Goal: Communication & Community: Answer question/provide support

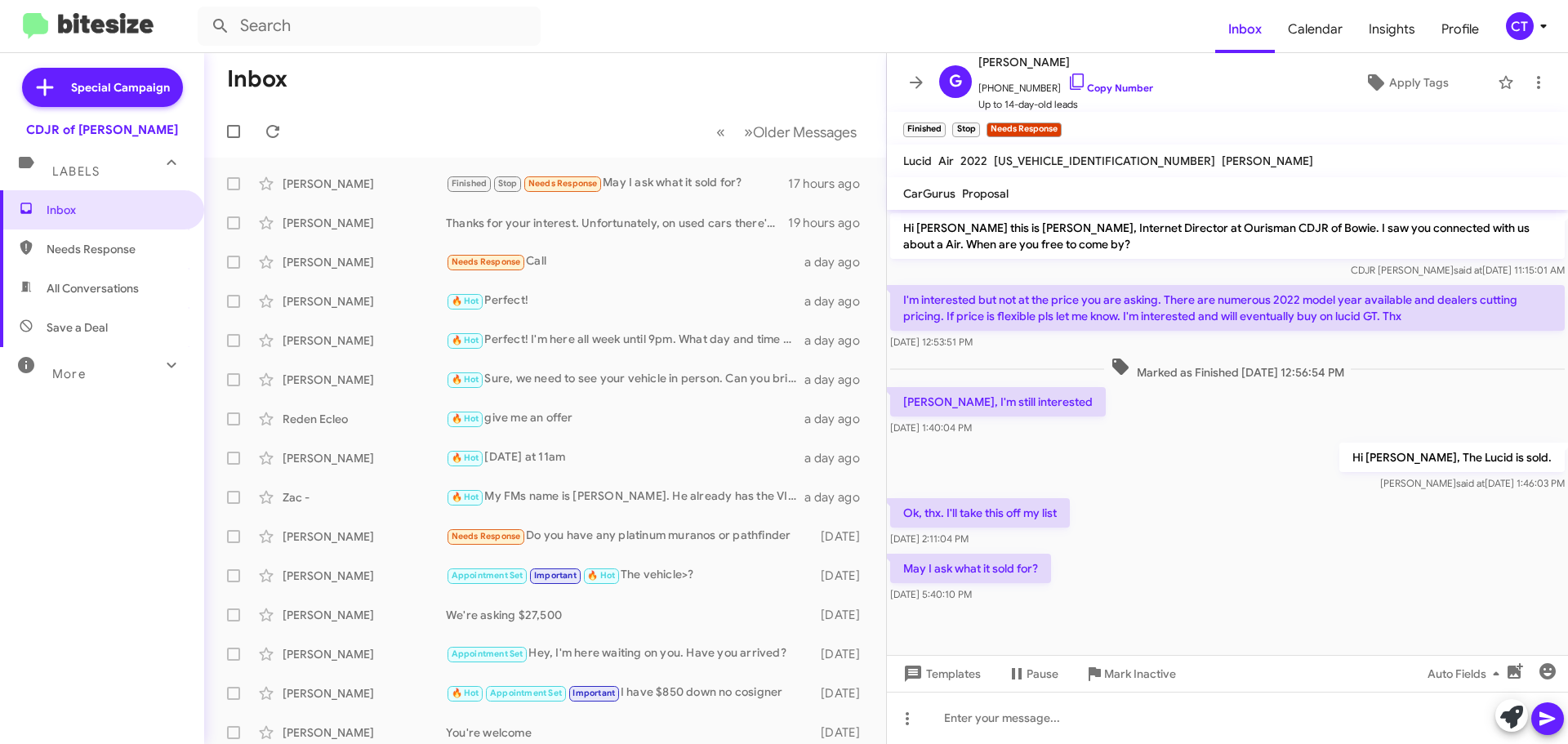
click at [1546, 31] on icon at bounding box center [1543, 26] width 19 height 19
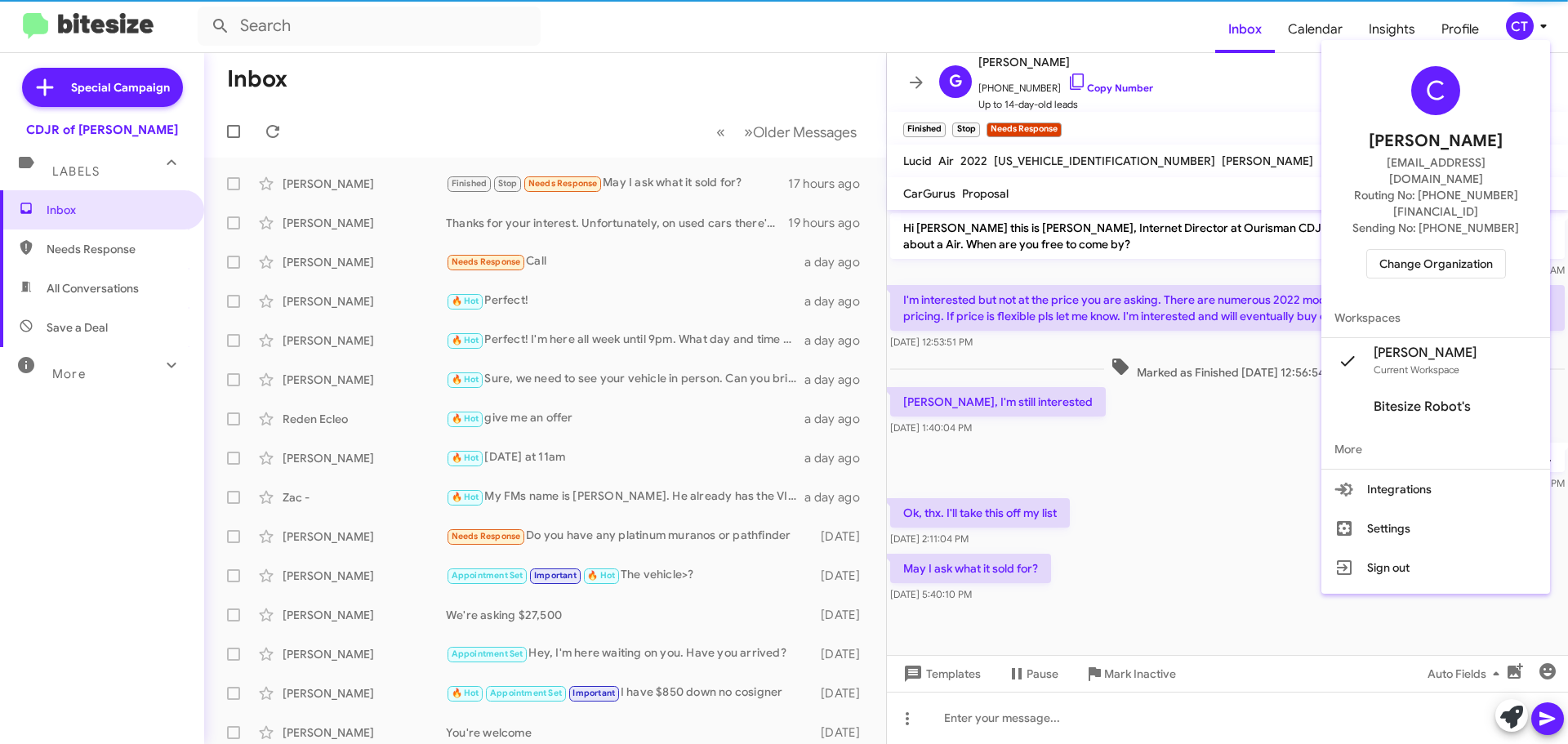
click at [1438, 249] on span "Change Organization" at bounding box center [1436, 263] width 113 height 27
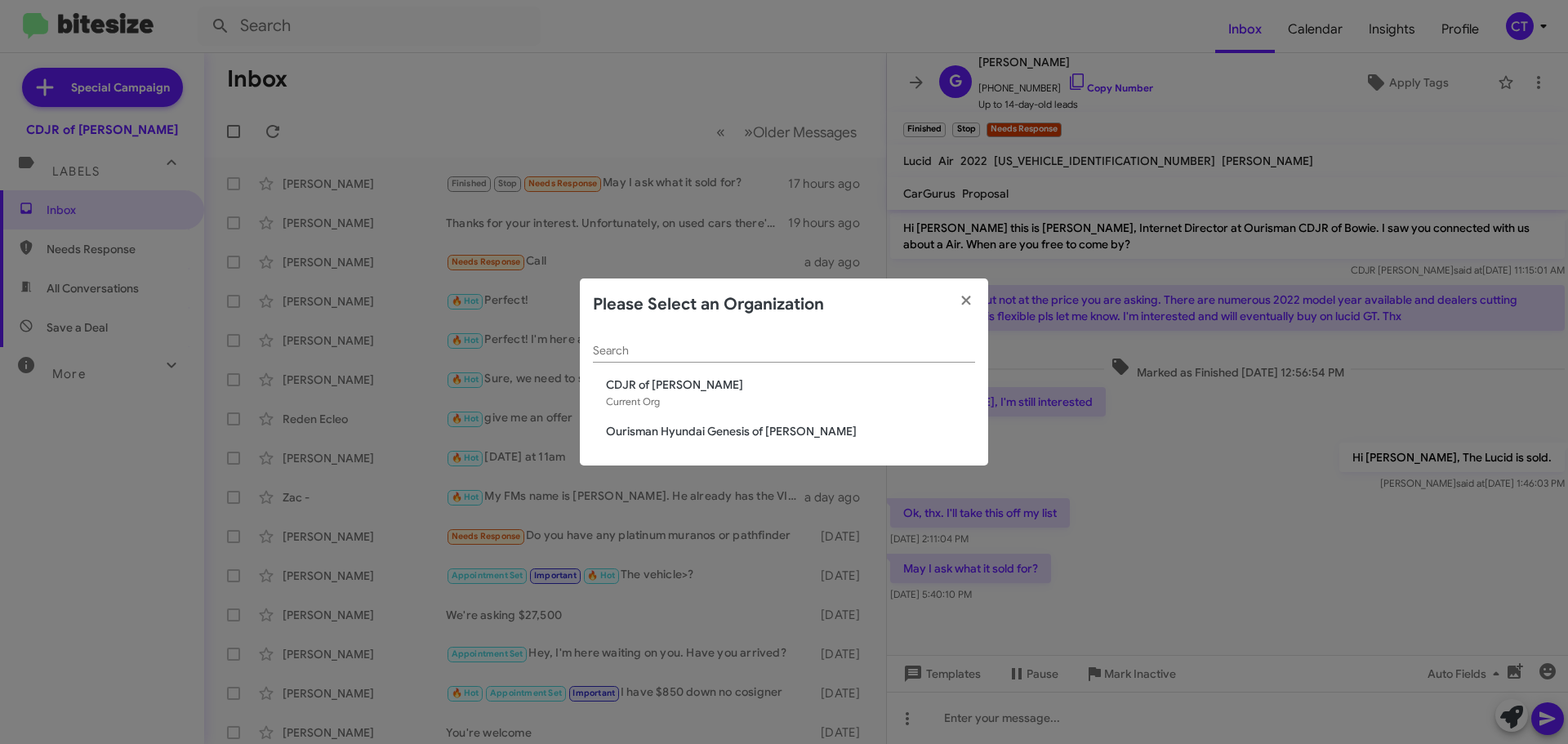
click at [621, 433] on span "Ourisman Hyundai Genesis of [PERSON_NAME]" at bounding box center [790, 431] width 369 height 16
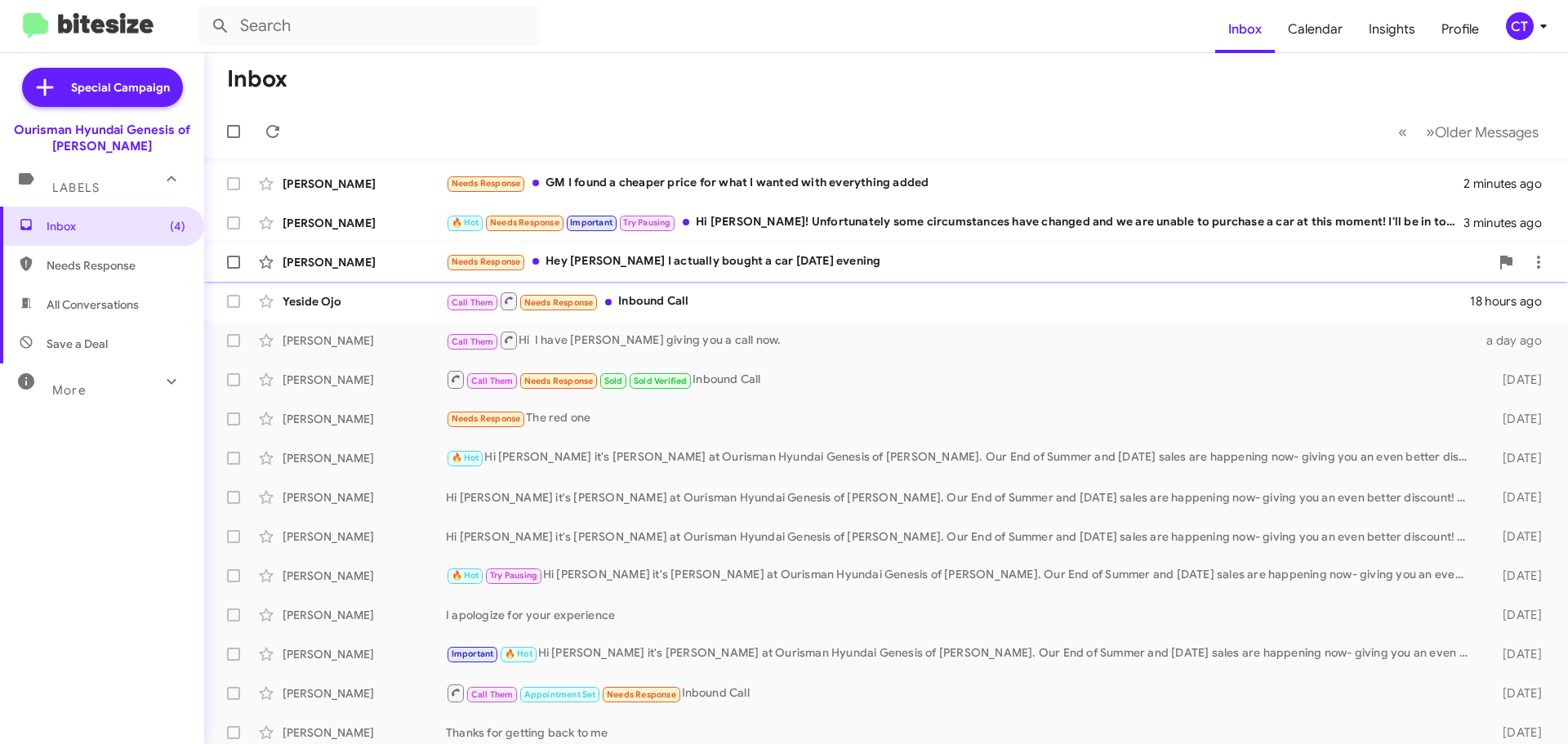
click at [737, 268] on div "Needs Response Hey Ciara I actually bought a car yesterday evening" at bounding box center [968, 261] width 1044 height 19
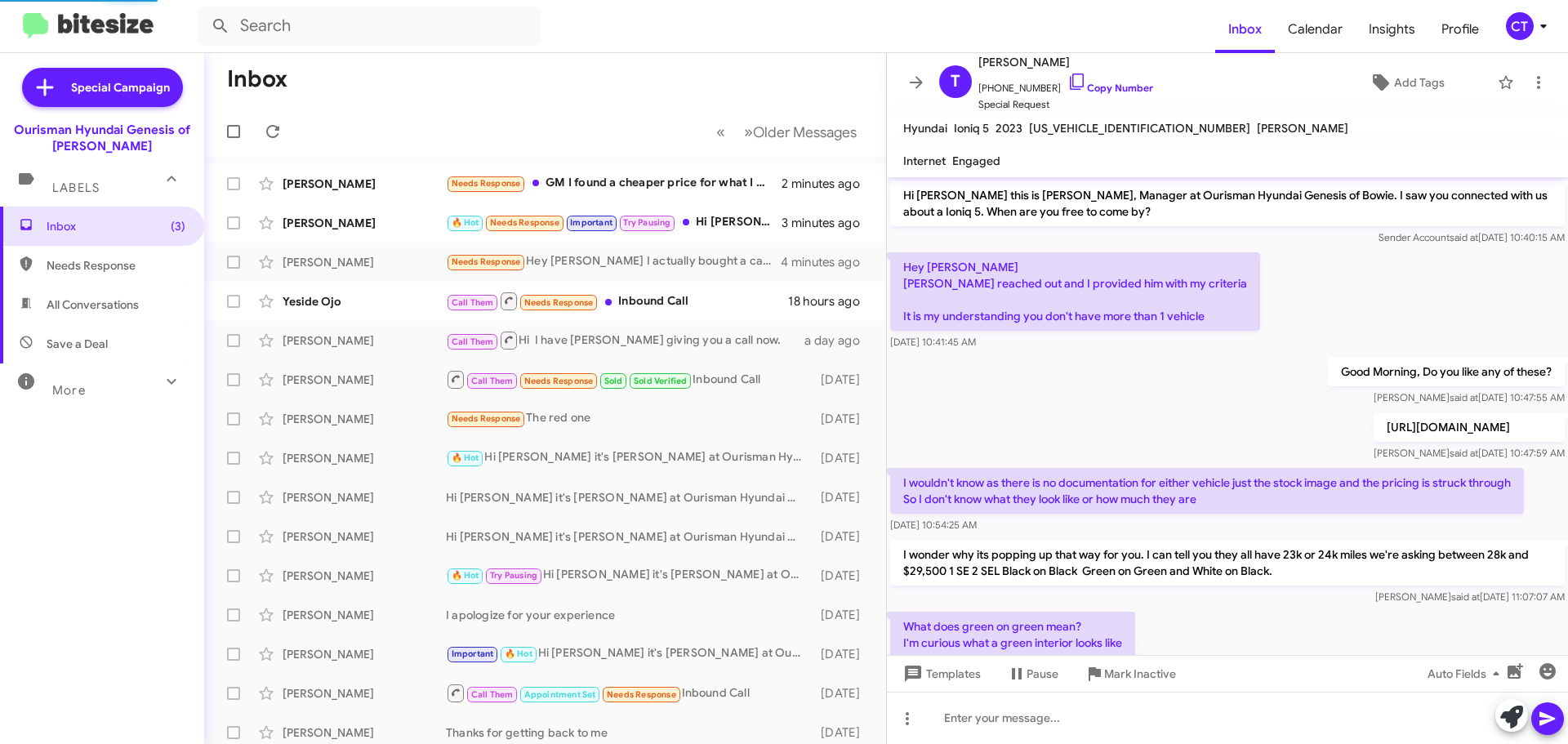
scroll to position [645, 0]
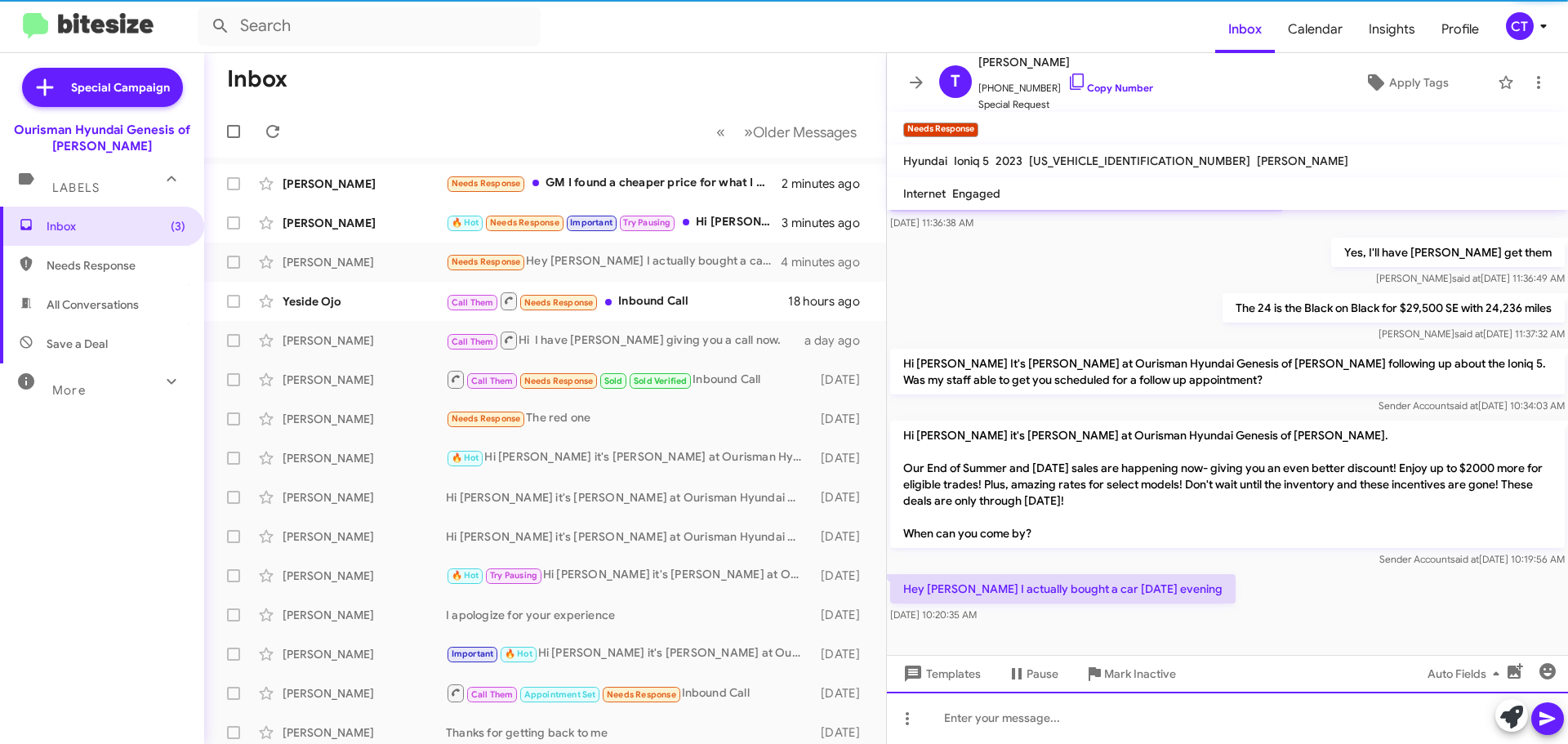
drag, startPoint x: 1005, startPoint y: 725, endPoint x: 1012, endPoint y: 705, distance: 21.2
click at [1004, 725] on div at bounding box center [1227, 717] width 681 height 52
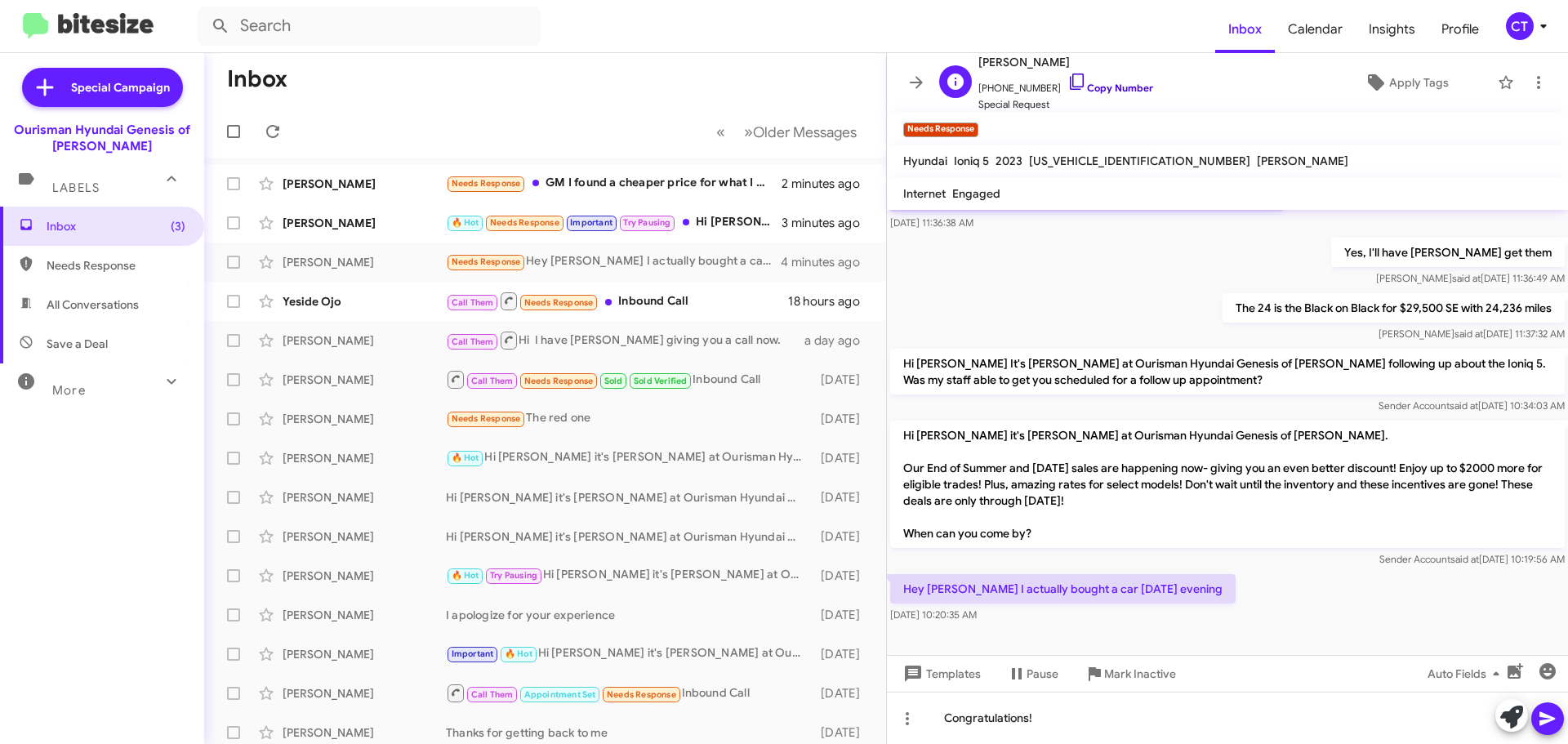
click at [1070, 73] on icon at bounding box center [1077, 81] width 14 height 16
drag, startPoint x: 1299, startPoint y: 622, endPoint x: 1245, endPoint y: 674, distance: 75.0
click at [1299, 622] on div "Hey Ciara I actually bought a car yesterday evening Aug 26, 2025, 10:20:35 AM" at bounding box center [1227, 598] width 681 height 56
click at [1545, 719] on icon at bounding box center [1548, 718] width 19 height 19
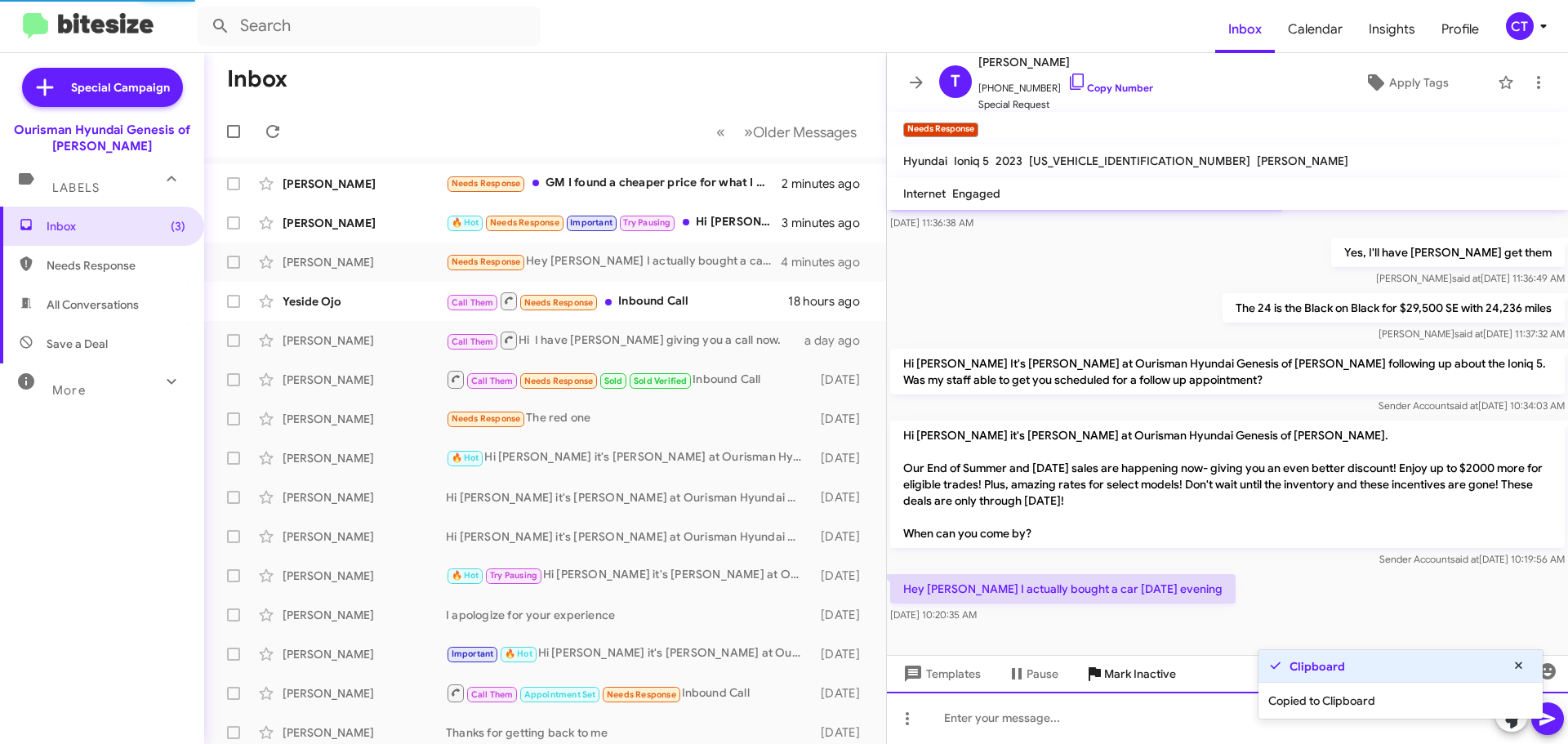
scroll to position [27, 0]
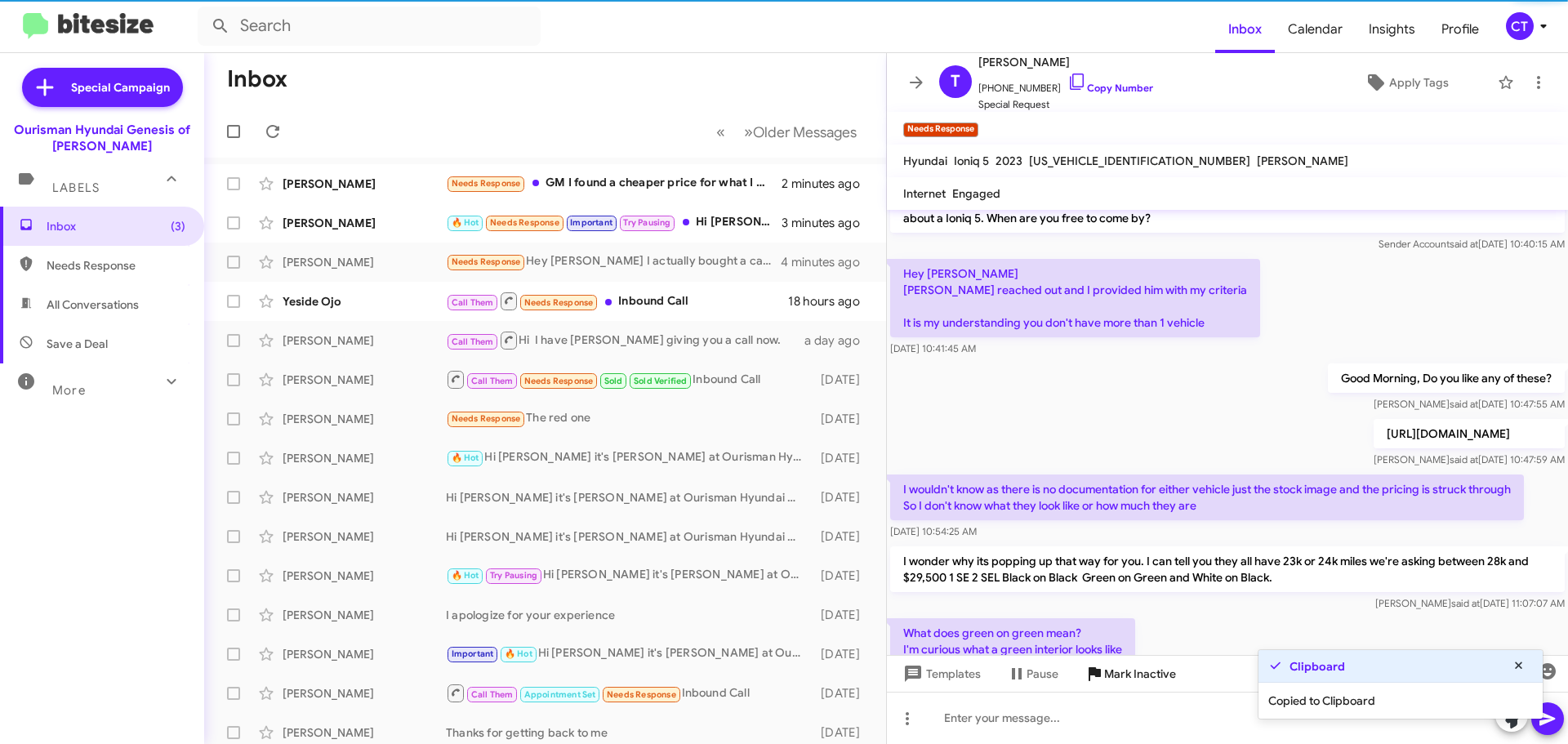
click at [1149, 669] on span "Mark Inactive" at bounding box center [1140, 673] width 72 height 29
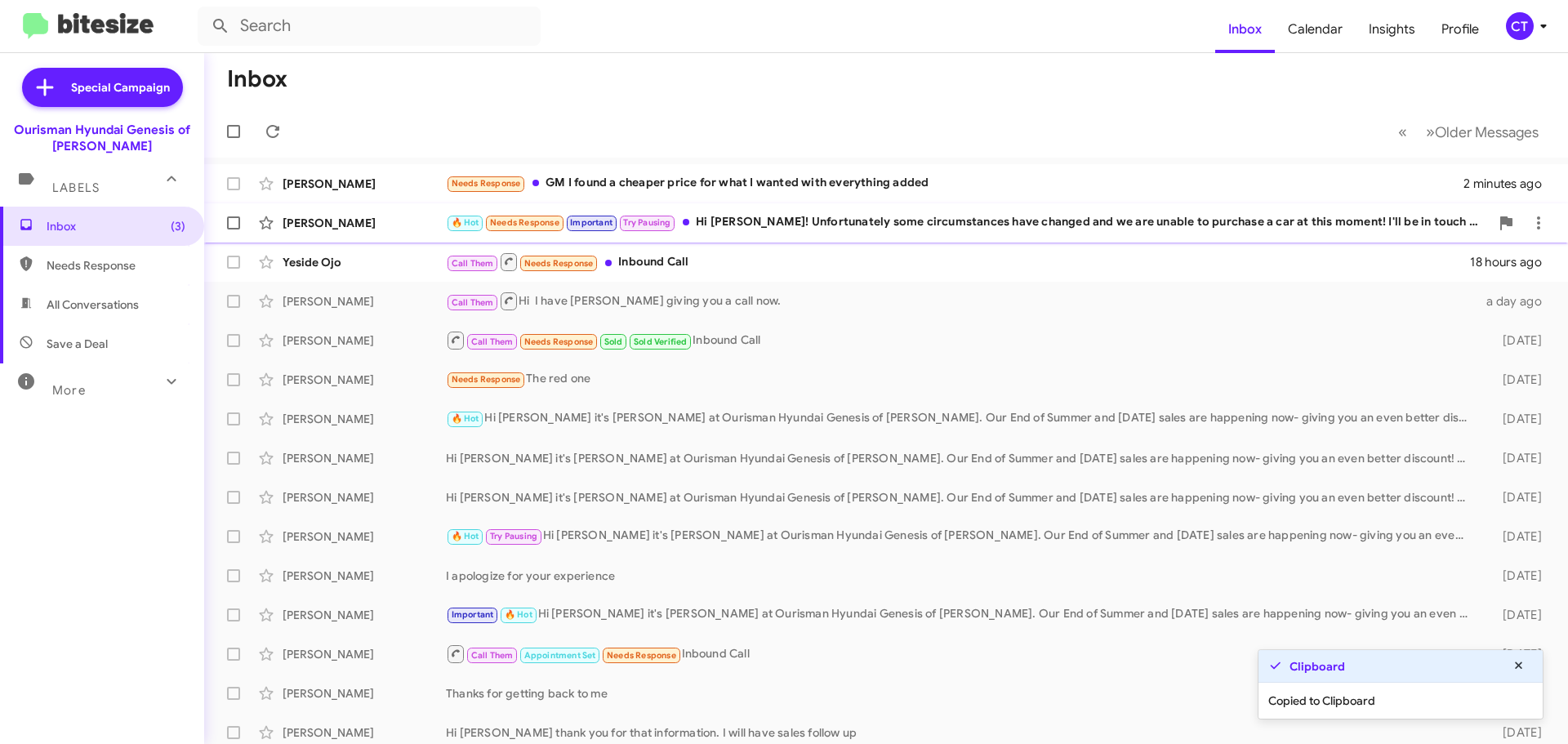
click at [1032, 227] on div "🔥 Hot Needs Response Important Try Pausing Hi Ciara! Unfortunately some circums…" at bounding box center [968, 222] width 1044 height 19
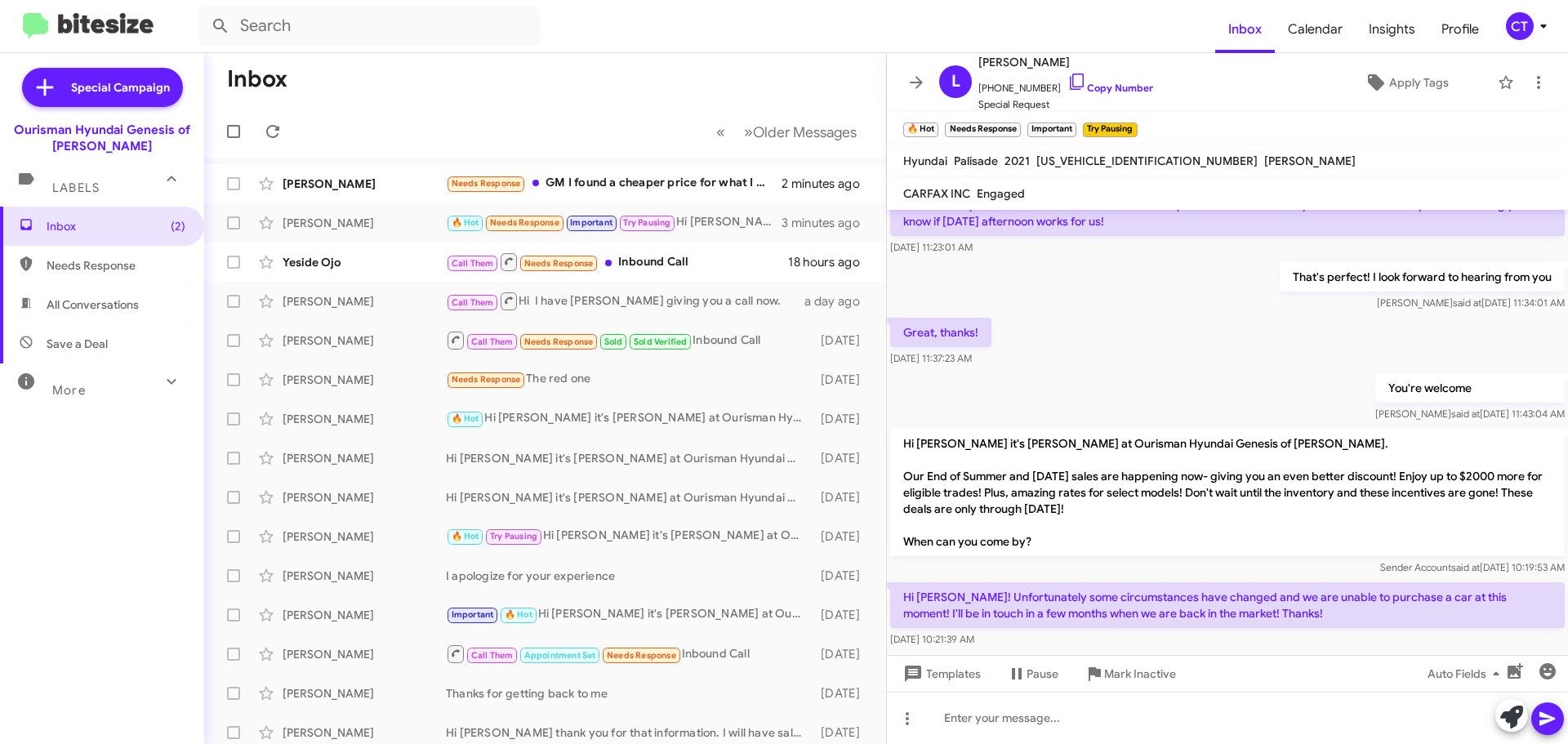
scroll to position [386, 0]
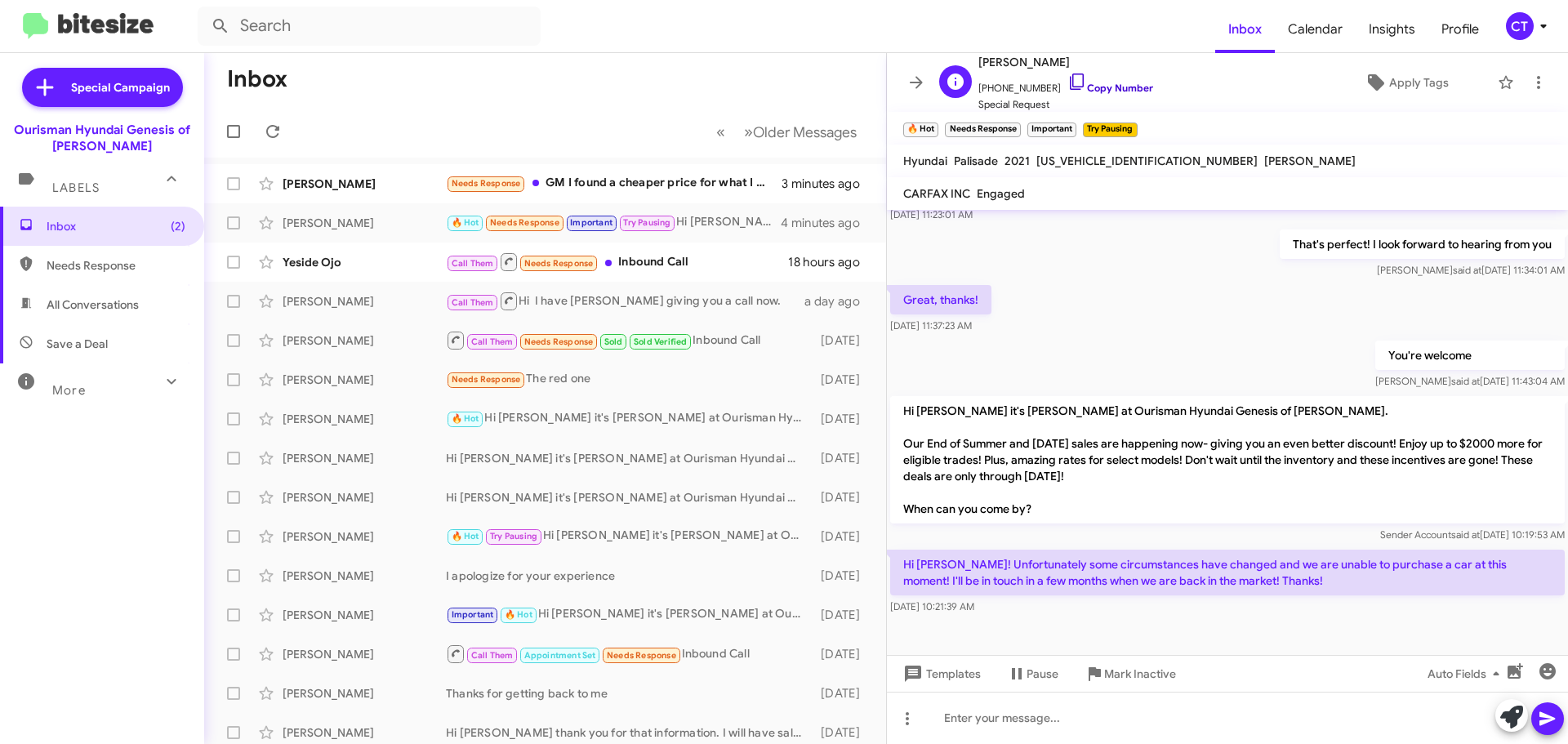
click at [1067, 73] on icon at bounding box center [1077, 81] width 19 height 19
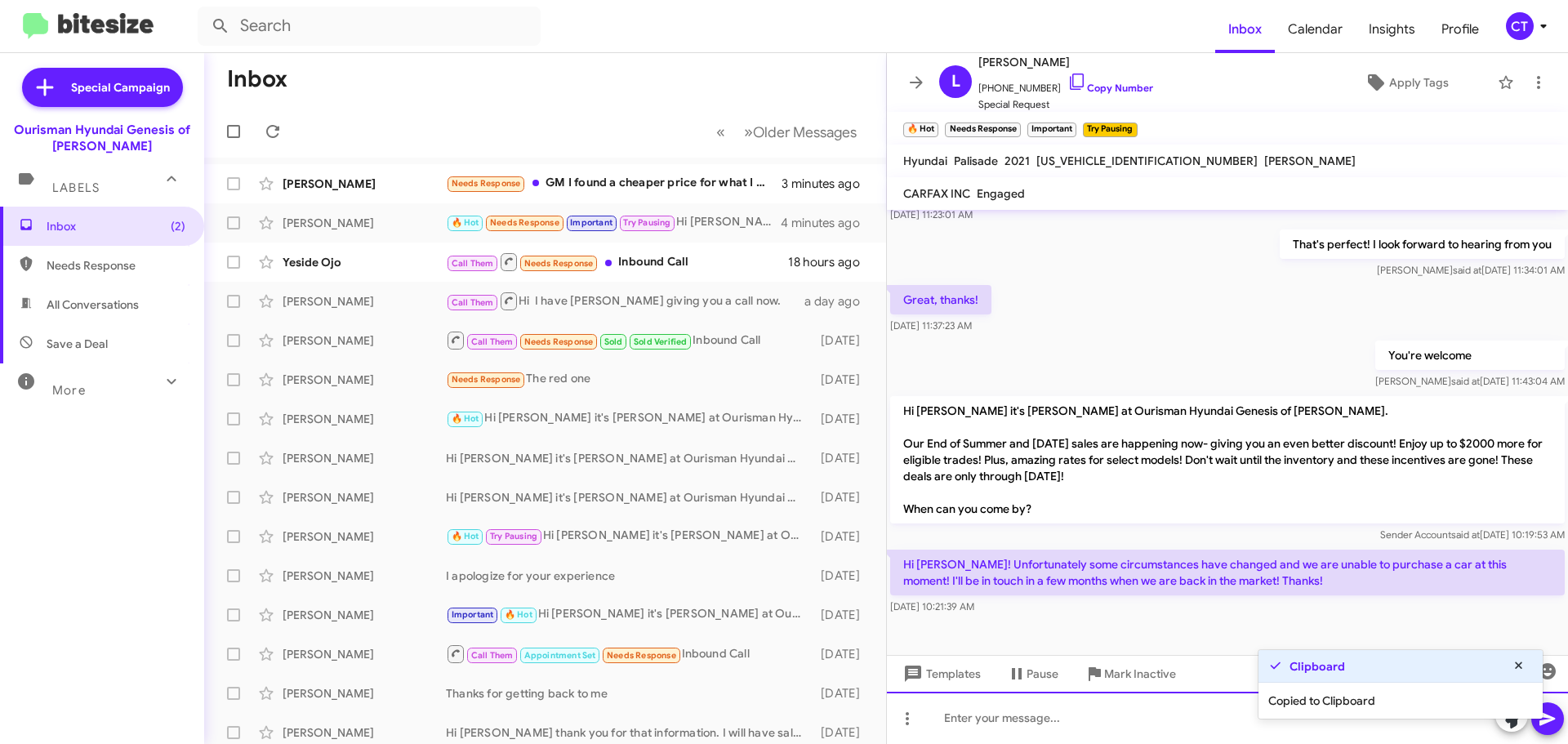
click at [1021, 725] on div at bounding box center [1227, 717] width 681 height 52
drag, startPoint x: 1023, startPoint y: 732, endPoint x: 1003, endPoint y: 725, distance: 21.2
click at [1023, 732] on div at bounding box center [1227, 717] width 681 height 52
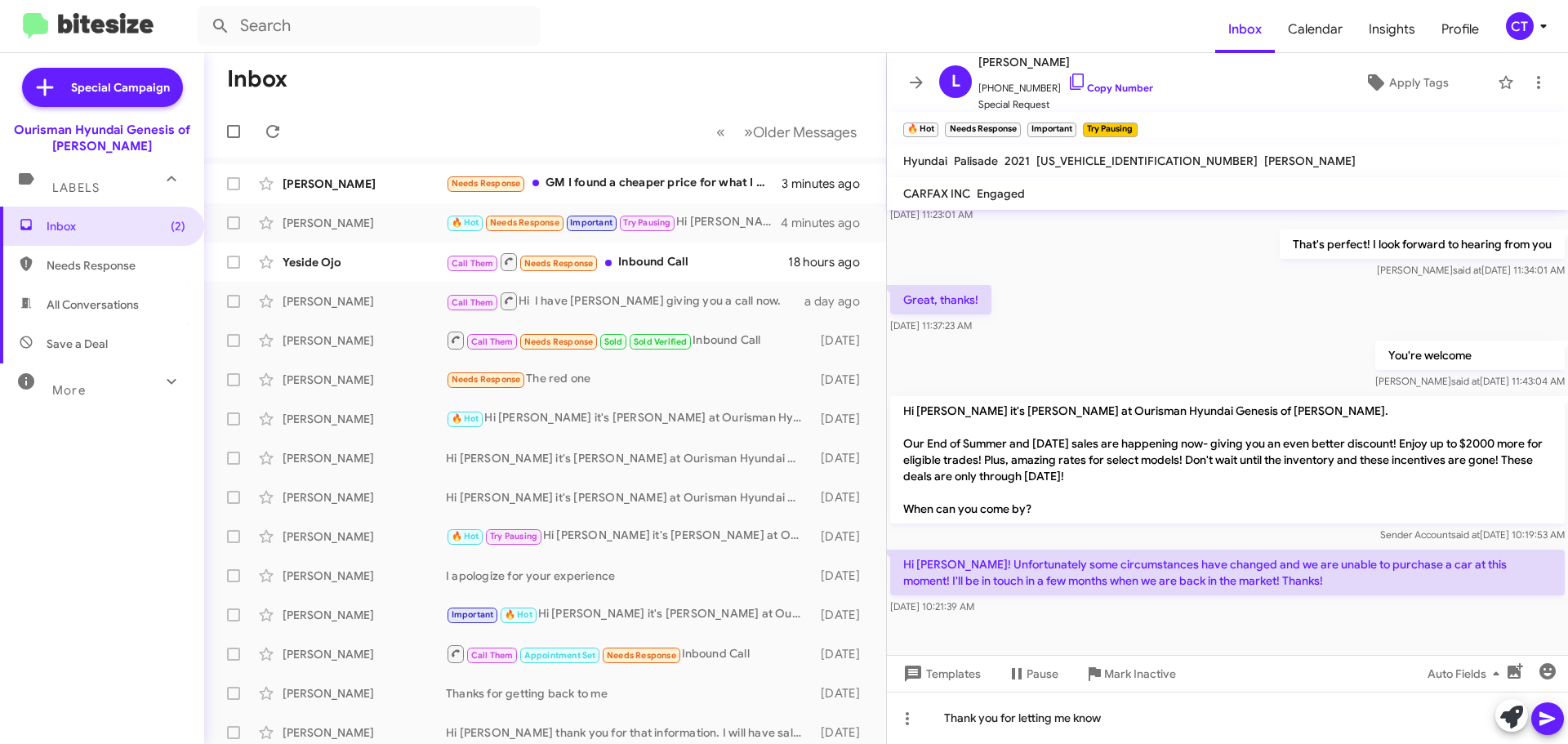
click at [1543, 716] on icon at bounding box center [1548, 719] width 16 height 14
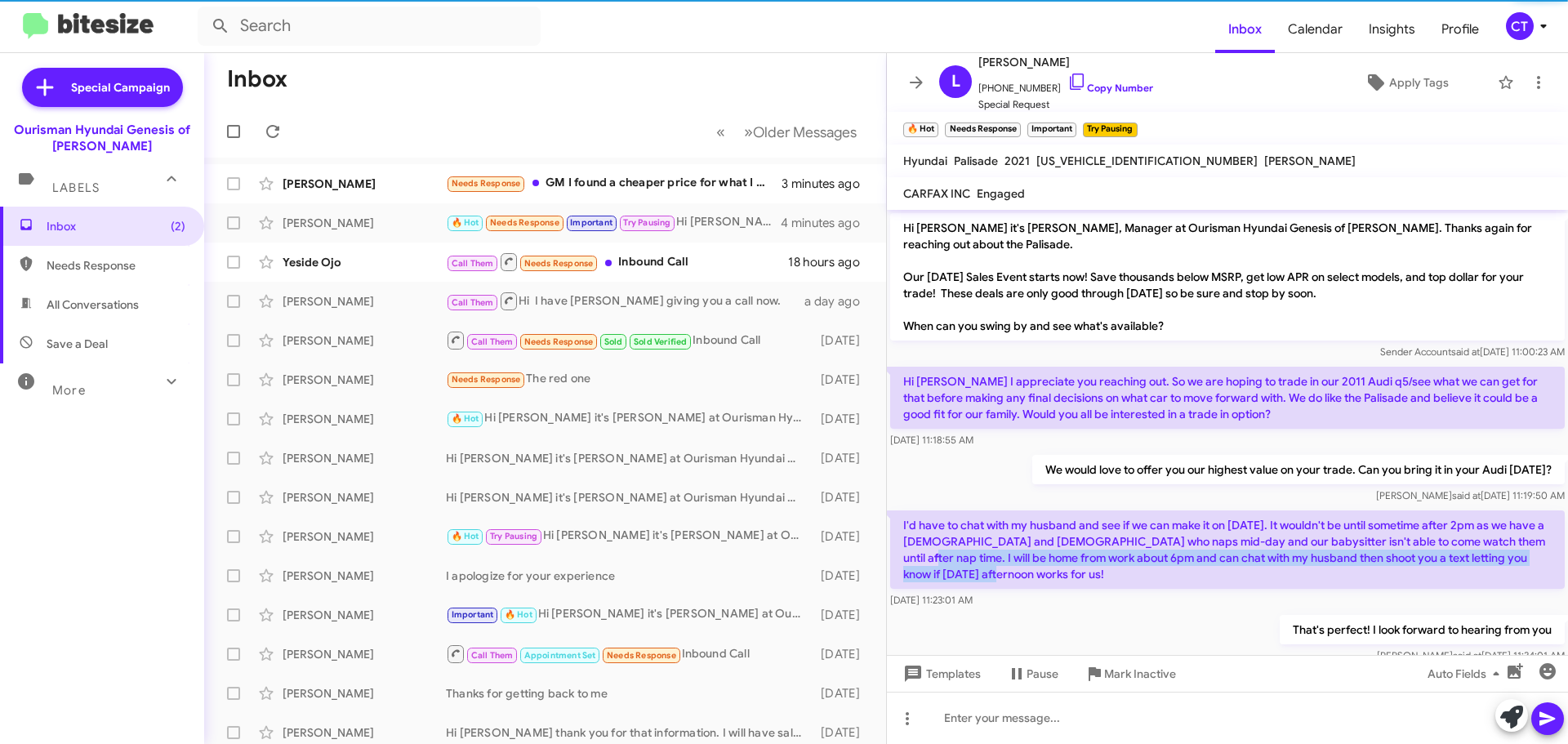
drag, startPoint x: 970, startPoint y: 566, endPoint x: 996, endPoint y: 578, distance: 28.6
click at [996, 578] on p "I'd have to chat with my husband and see if we can make it on tomorrow. It woul…" at bounding box center [1227, 549] width 674 height 79
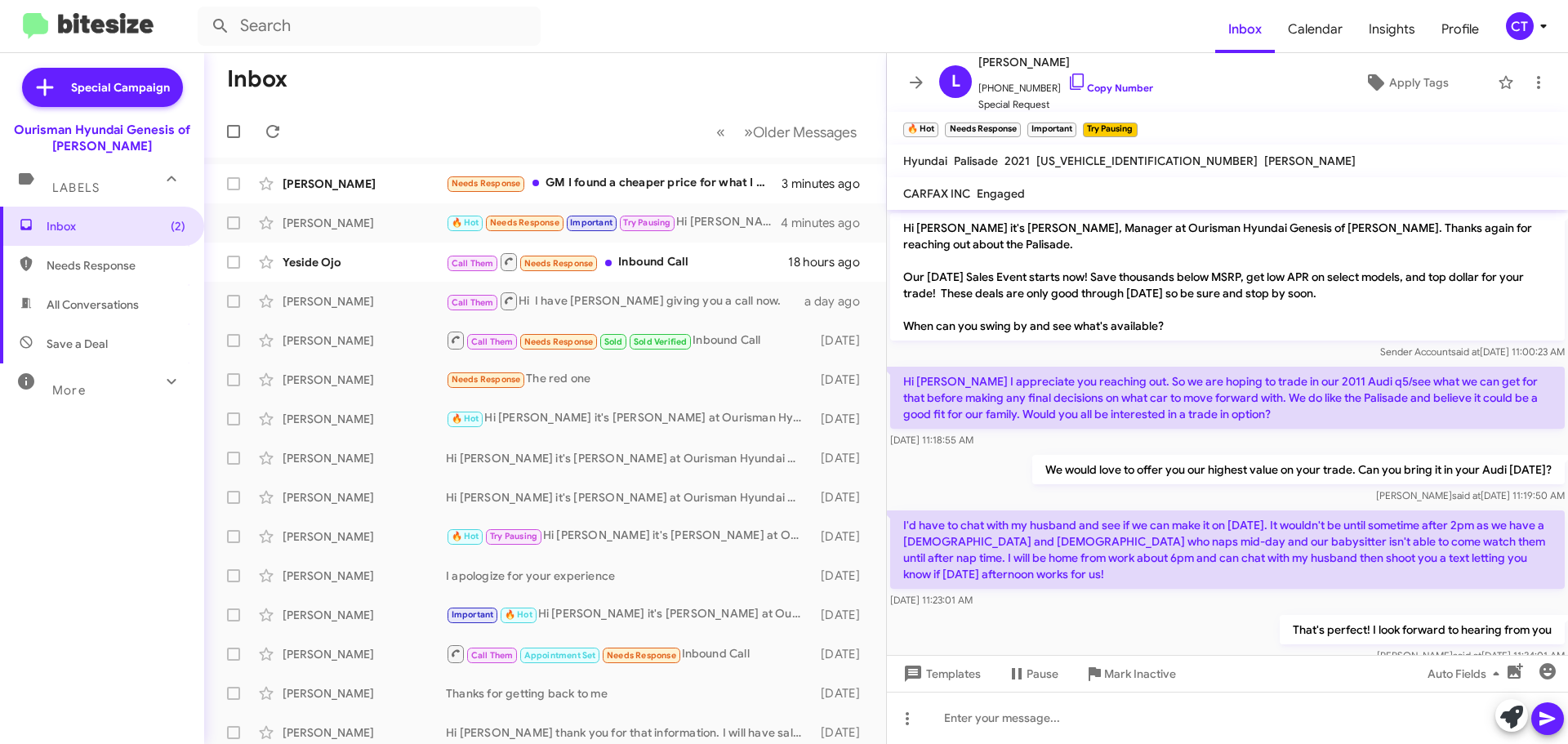
click at [1094, 604] on div "Aug 22, 2025, 11:23:01 AM" at bounding box center [1227, 600] width 674 height 16
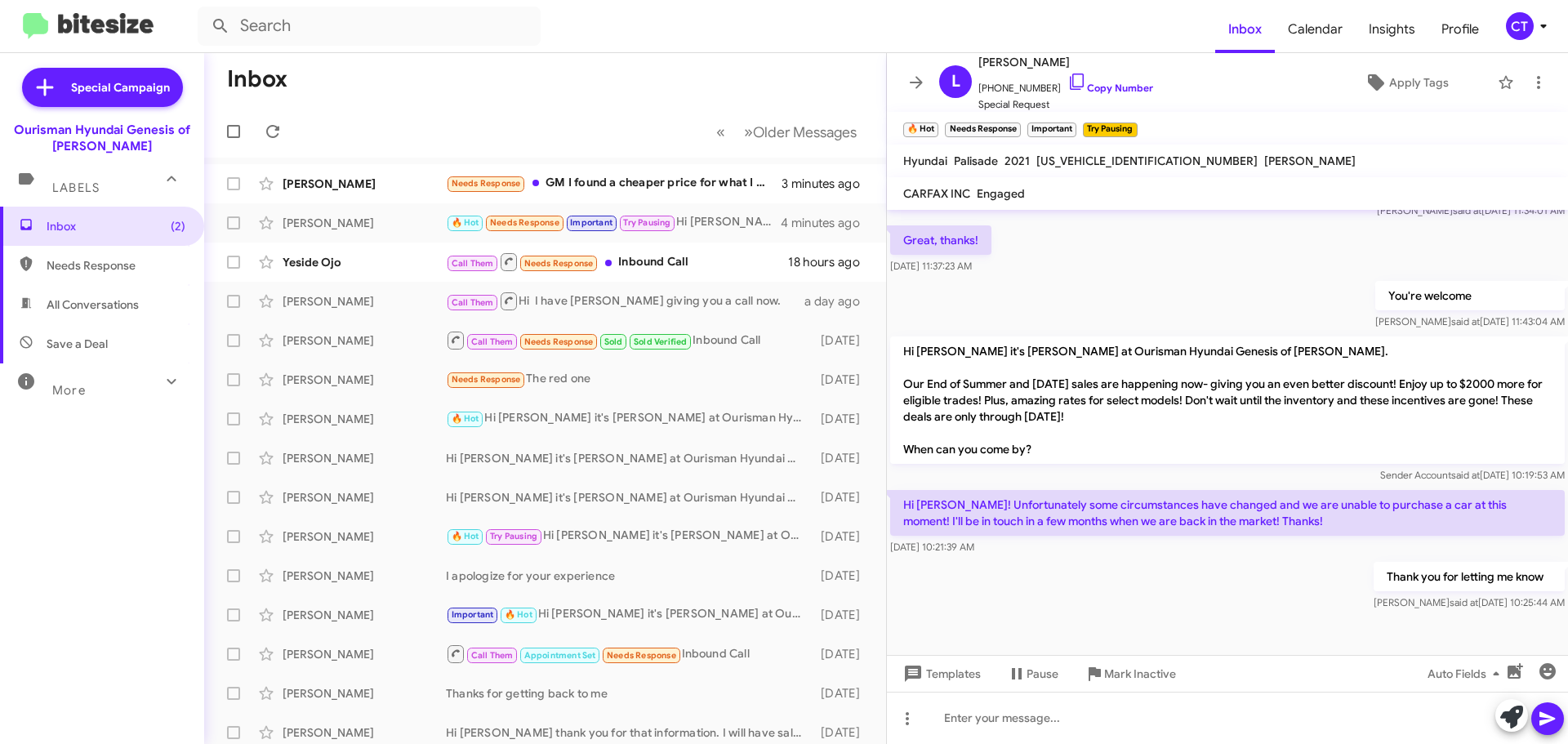
drag, startPoint x: 903, startPoint y: 498, endPoint x: 1034, endPoint y: 548, distance: 140.2
click at [1034, 548] on div "Hi Ciara! Unfortunately some circumstances have changed and we are unable to pu…" at bounding box center [1227, 523] width 674 height 65
copy div "Hi Ciara! Unfortunately some circumstances have changed and we are unable to pu…"
click at [1141, 678] on span "Mark Inactive" at bounding box center [1140, 673] width 72 height 29
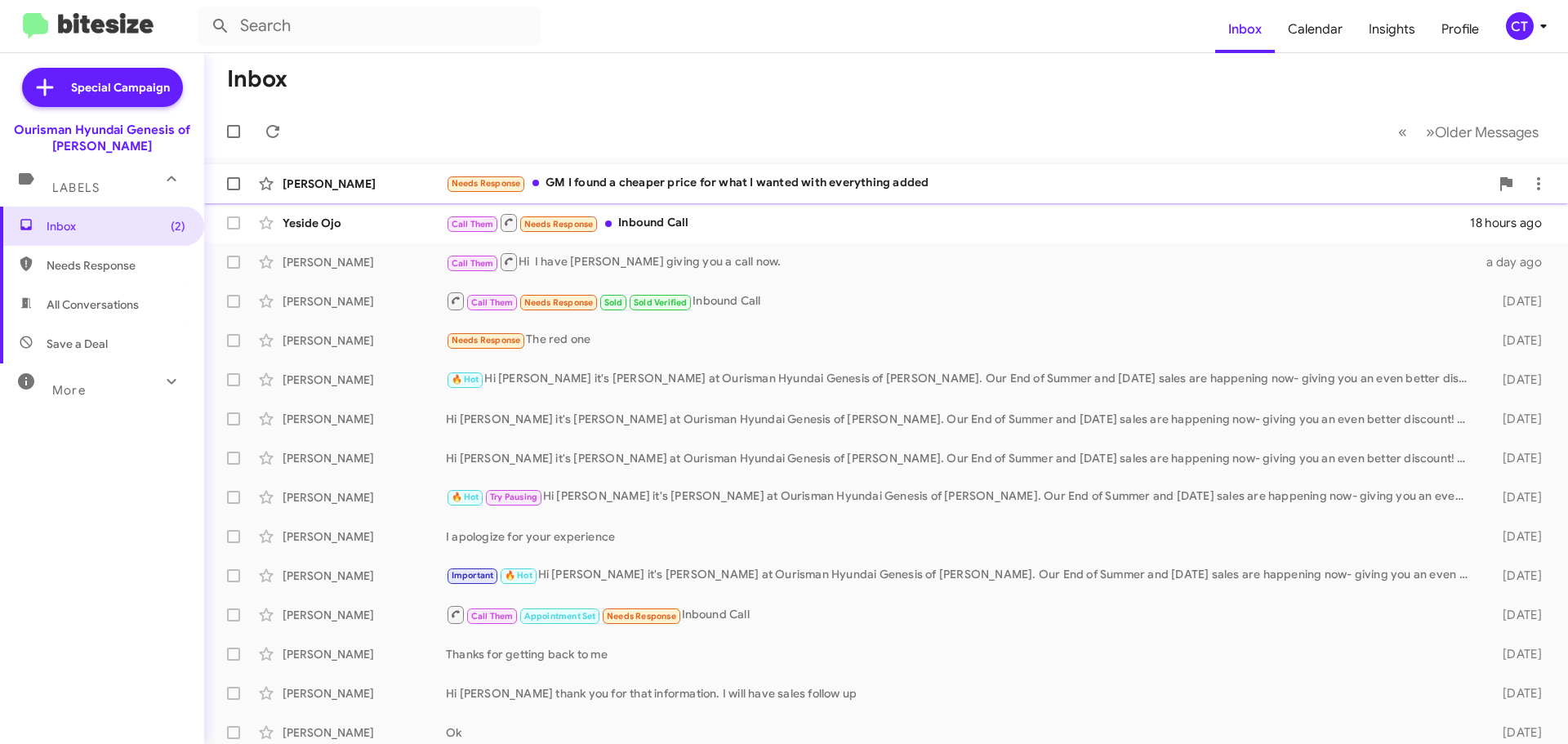
click at [766, 188] on div "Needs Response GM I found a cheaper price for what I wanted with everything add…" at bounding box center [968, 183] width 1044 height 19
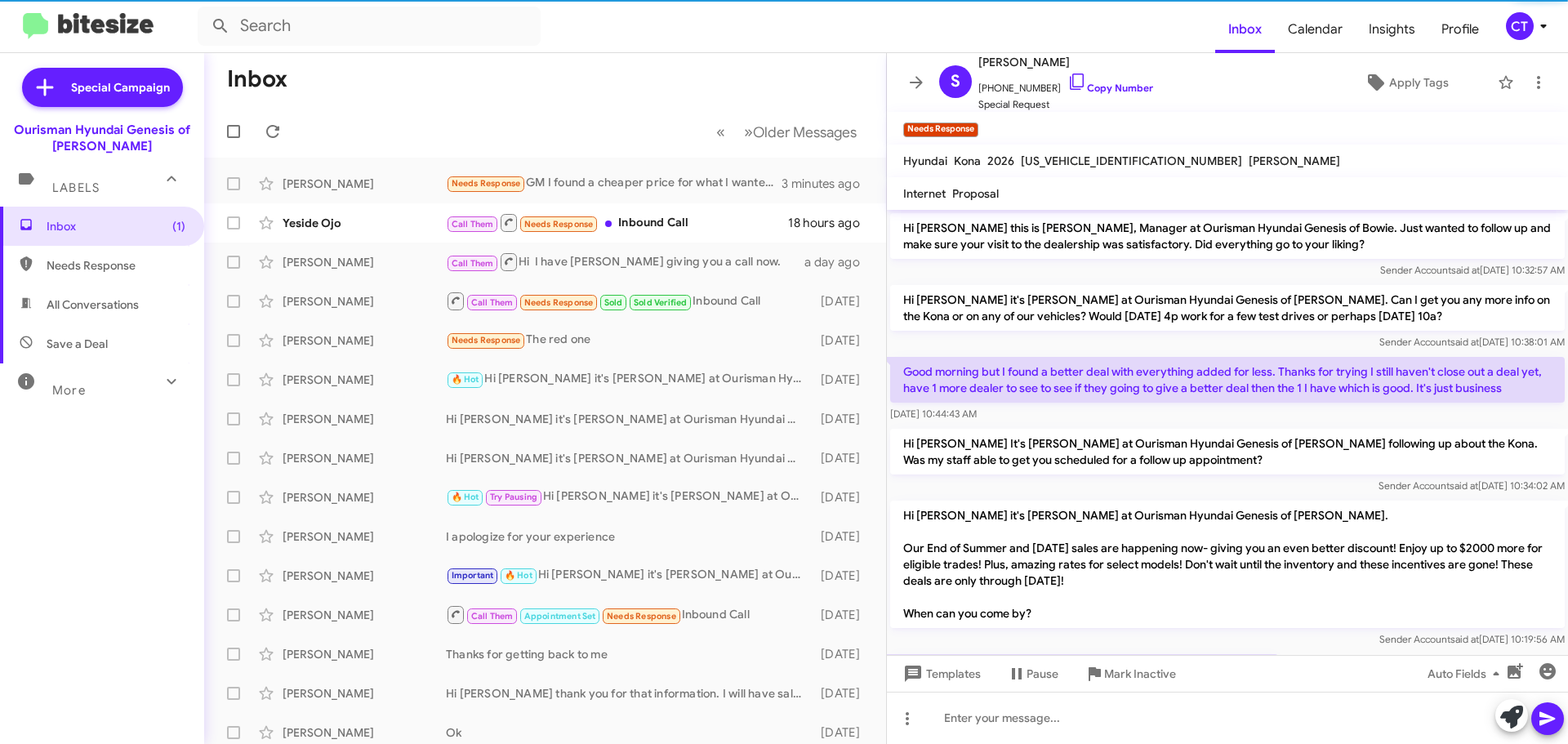
scroll to position [76, 0]
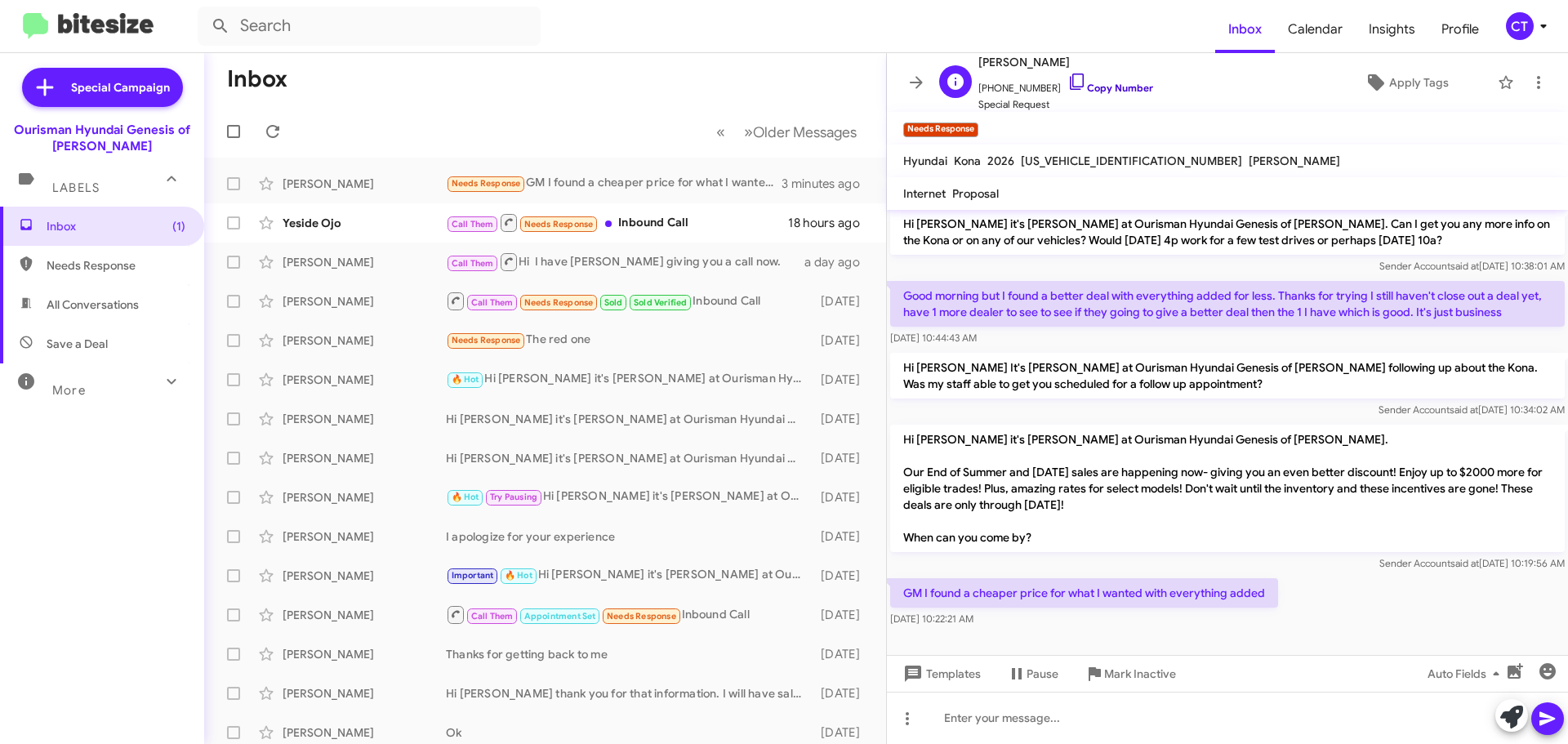
click at [1067, 73] on icon at bounding box center [1077, 81] width 19 height 19
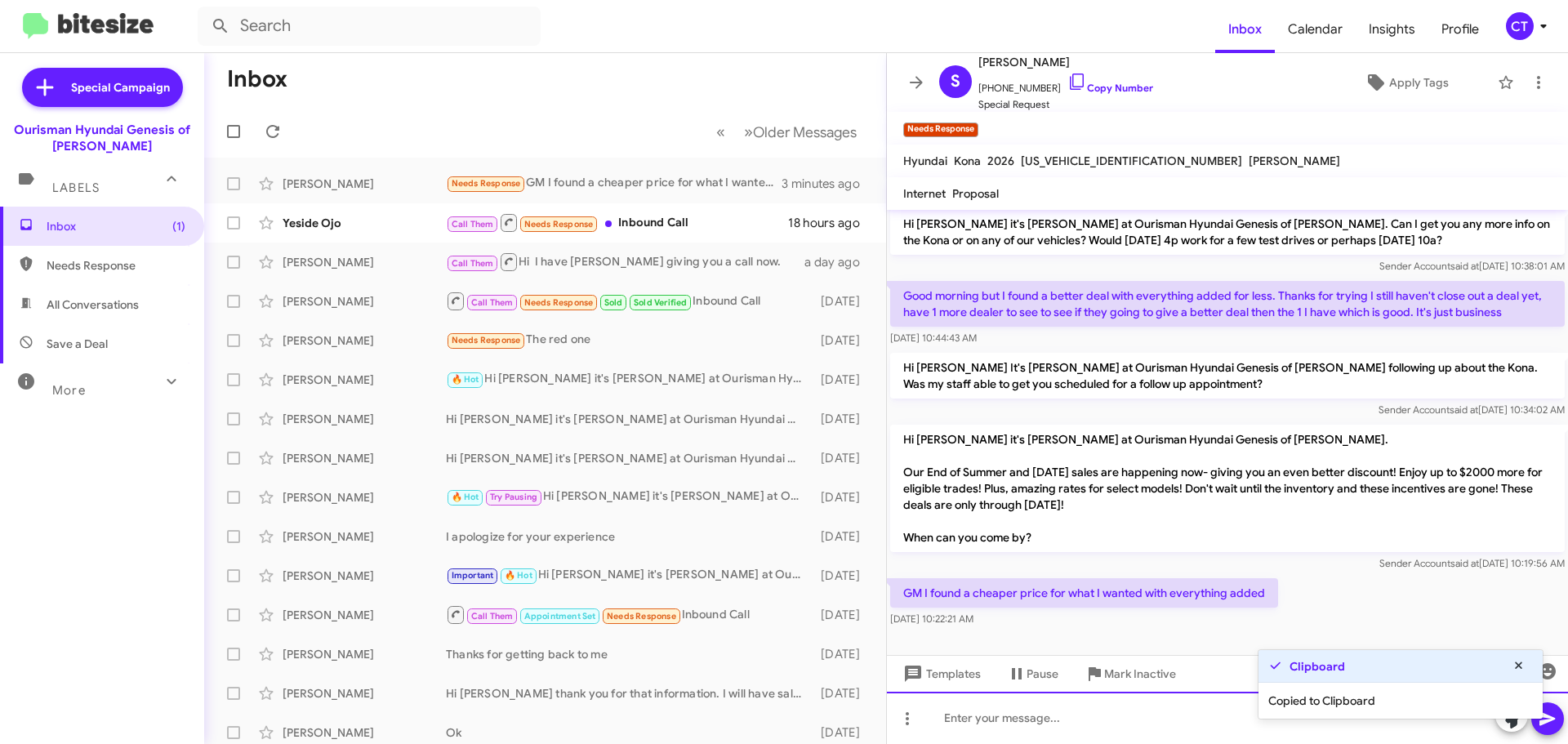
click at [991, 721] on div at bounding box center [1227, 717] width 681 height 52
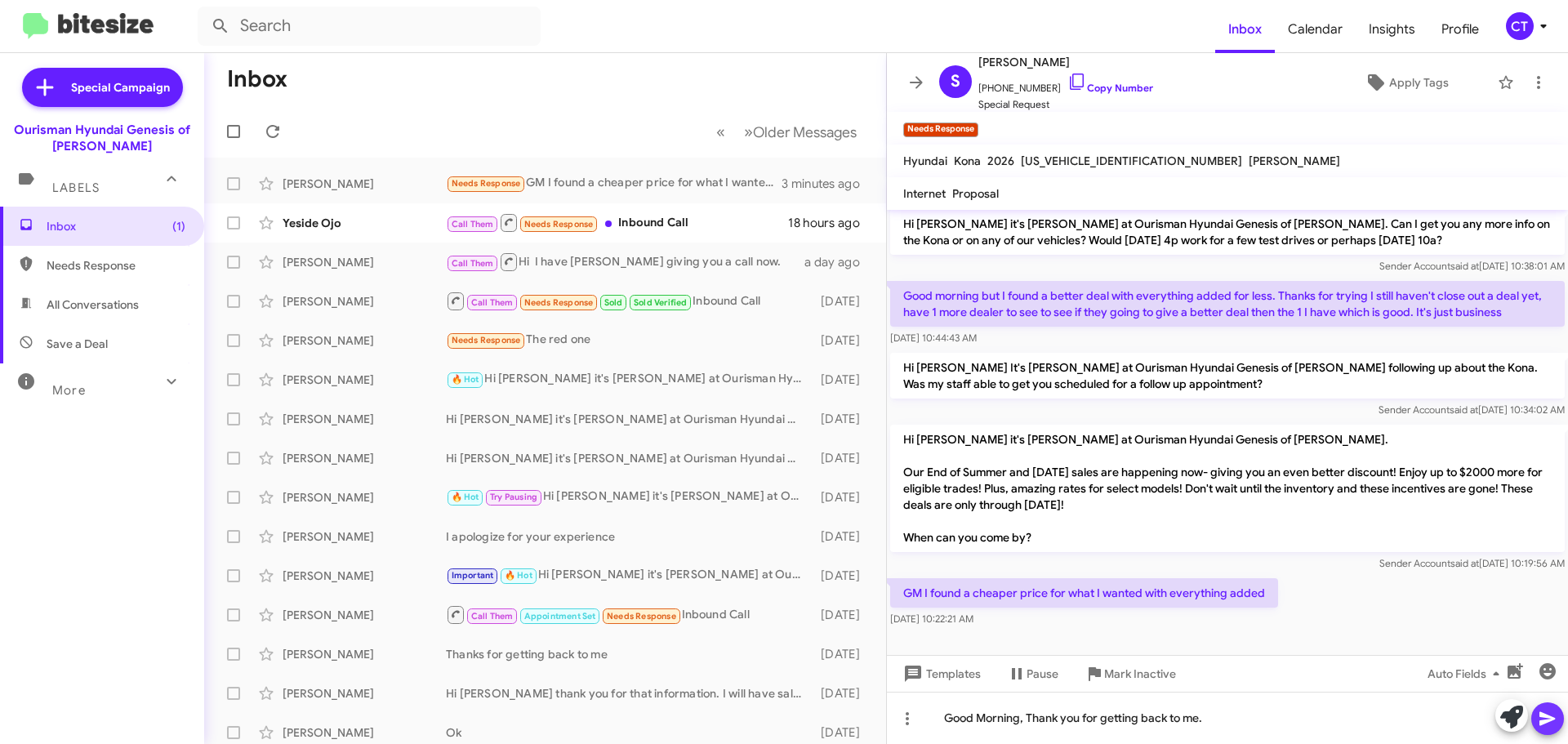
click at [1541, 713] on icon at bounding box center [1548, 719] width 16 height 14
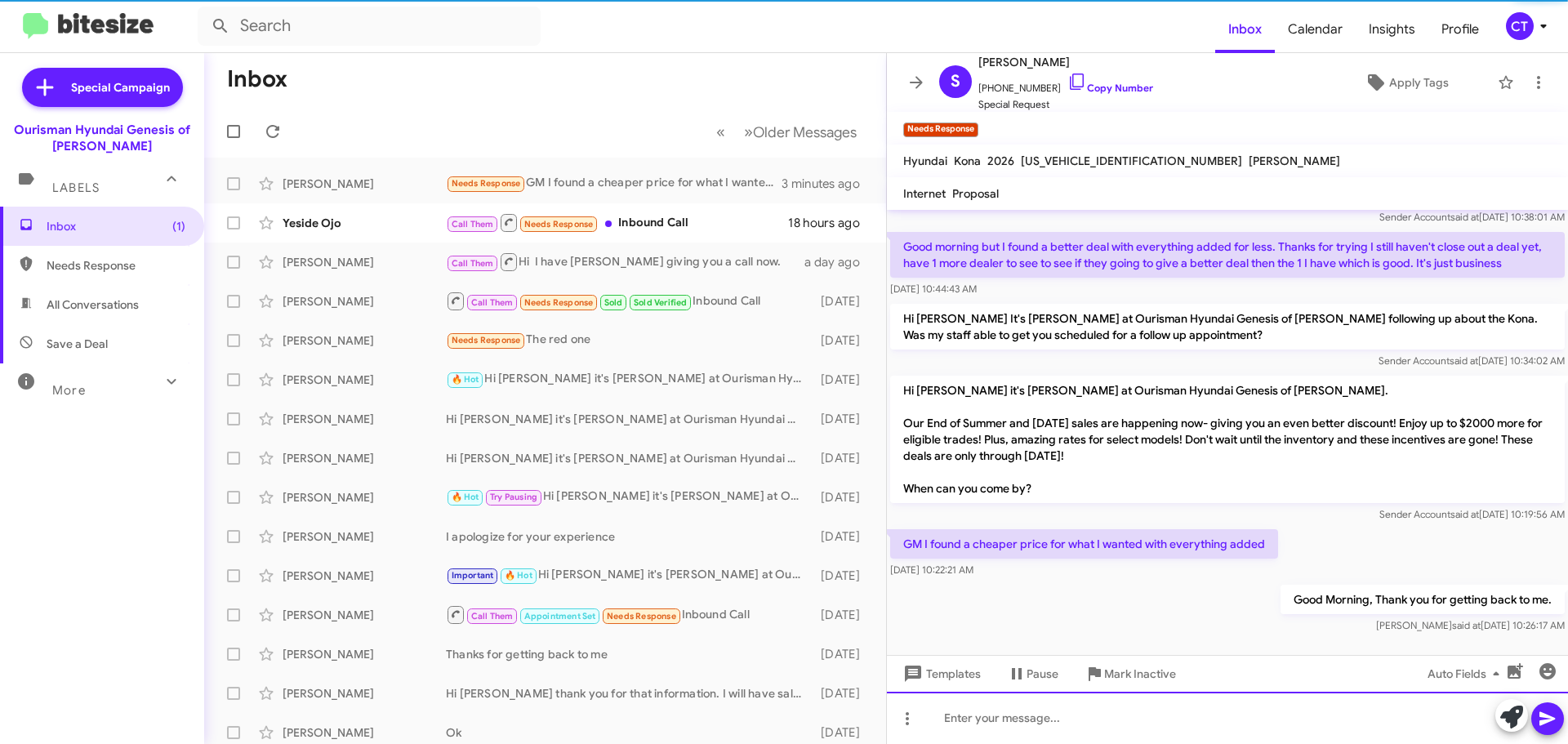
scroll to position [135, 0]
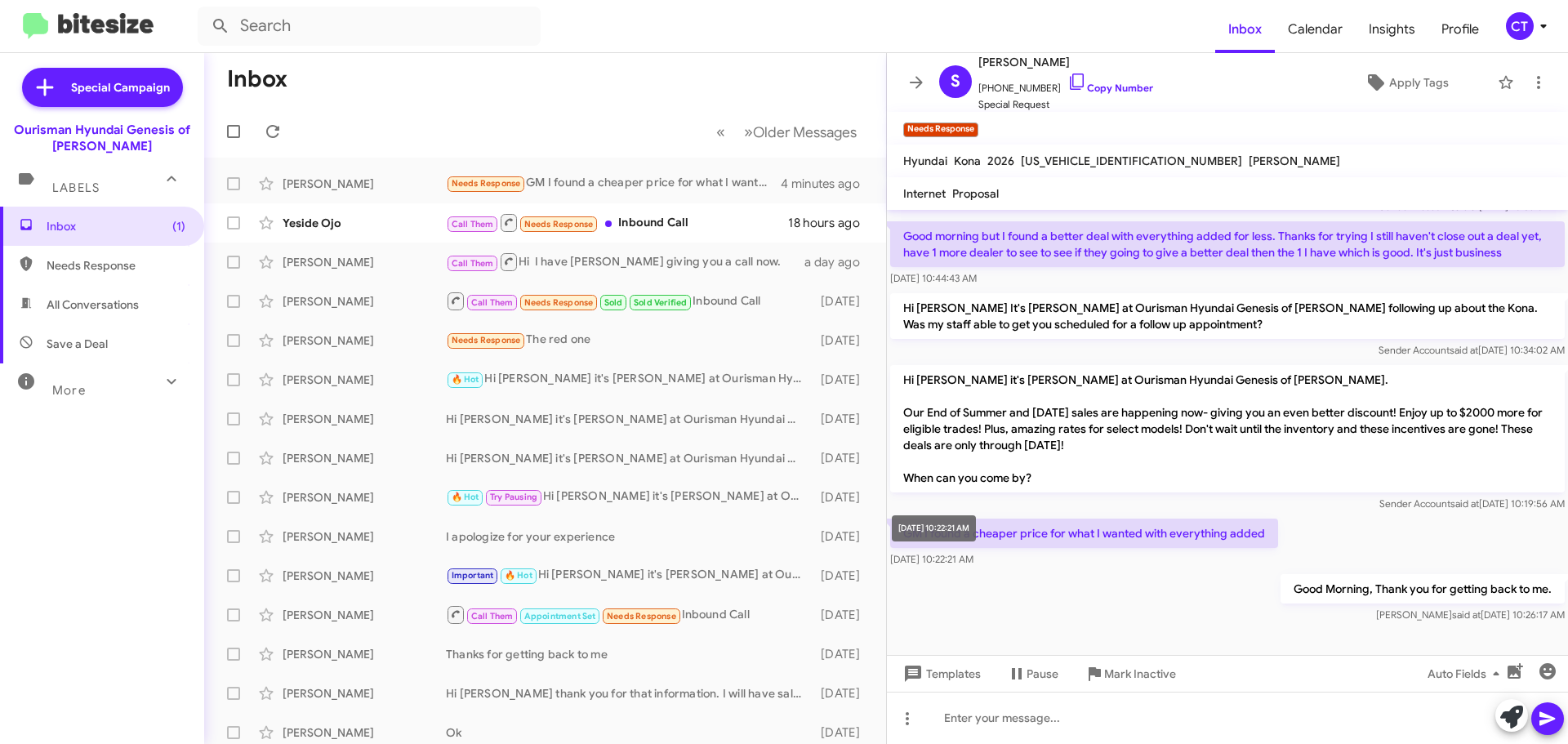
drag, startPoint x: 896, startPoint y: 526, endPoint x: 1001, endPoint y: 564, distance: 111.7
click at [1001, 564] on div "GM I found a cheaper price for what I wanted with everything added Aug 26, 2025…" at bounding box center [1084, 542] width 388 height 49
copy div "GM I found a cheaper price for what I wanted with everything added Aug 26, 2025…"
click at [615, 219] on div "Call Them Needs Response Inbound Call" at bounding box center [626, 222] width 362 height 20
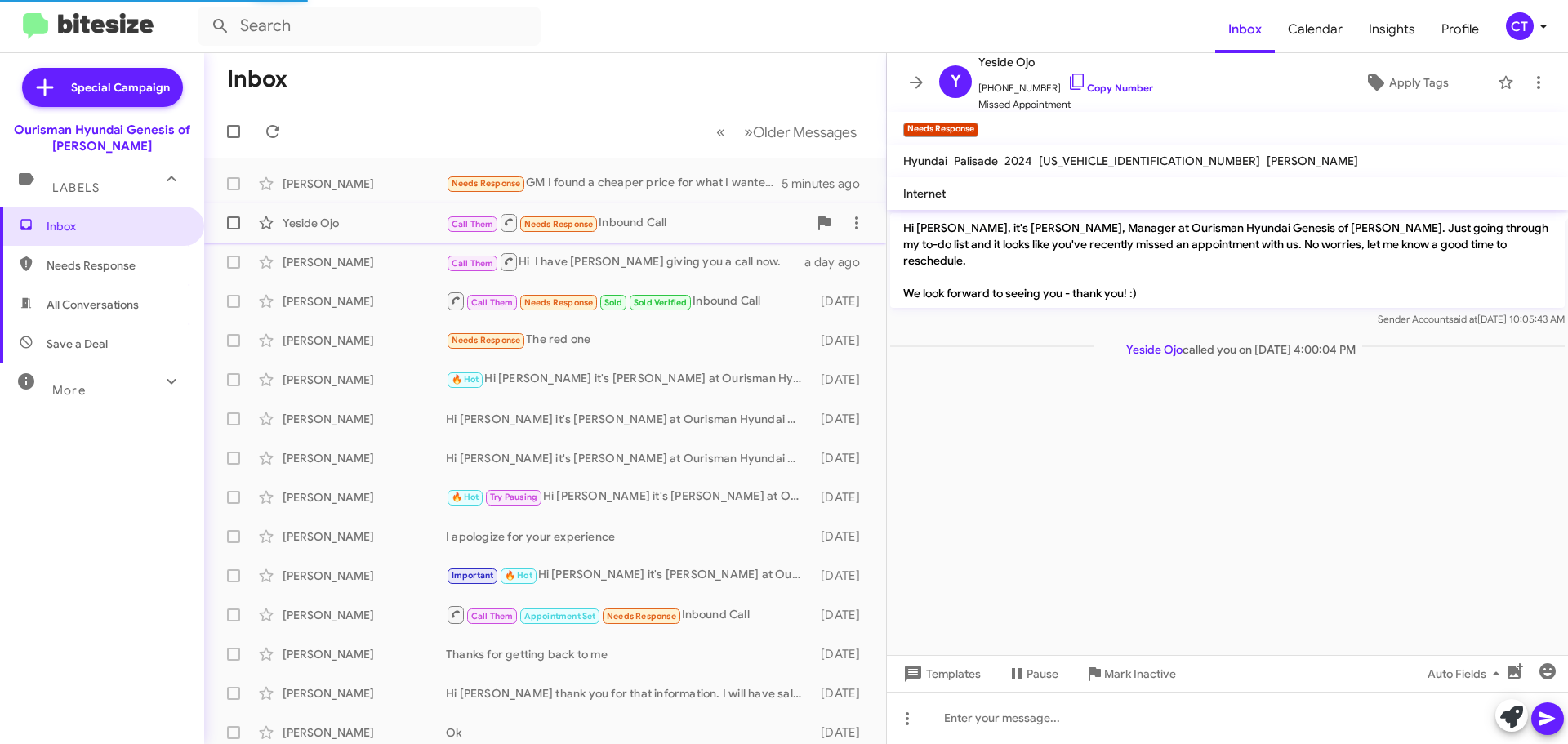
click at [657, 226] on div "Call Them Needs Response Inbound Call" at bounding box center [626, 222] width 362 height 20
click at [529, 93] on mat-toolbar-row "Inbox" at bounding box center [545, 79] width 682 height 52
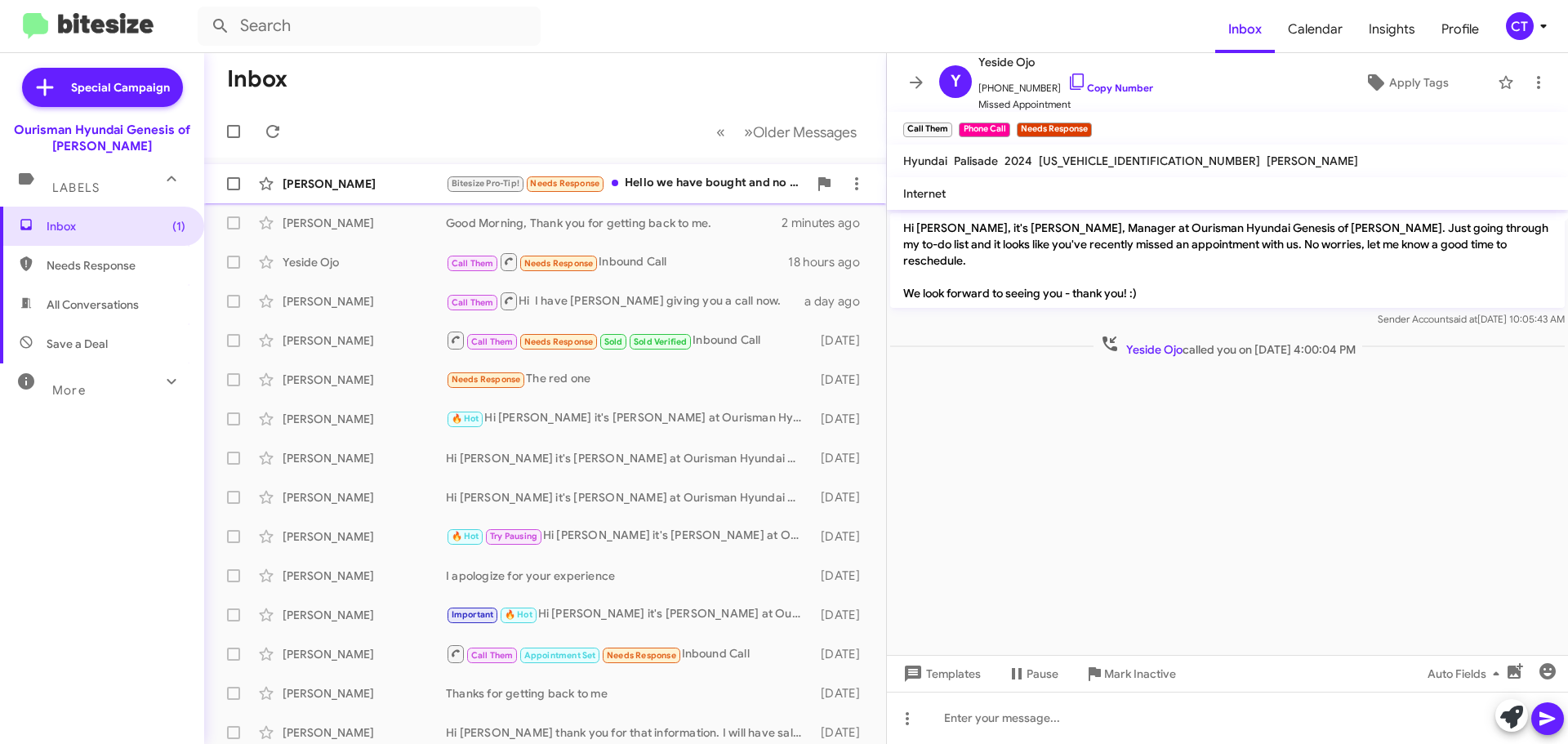
click at [711, 166] on span "Alex Aguilar Bitesize Pro-Tip! Needs Response Hello we have bought and no longe…" at bounding box center [545, 184] width 682 height 39
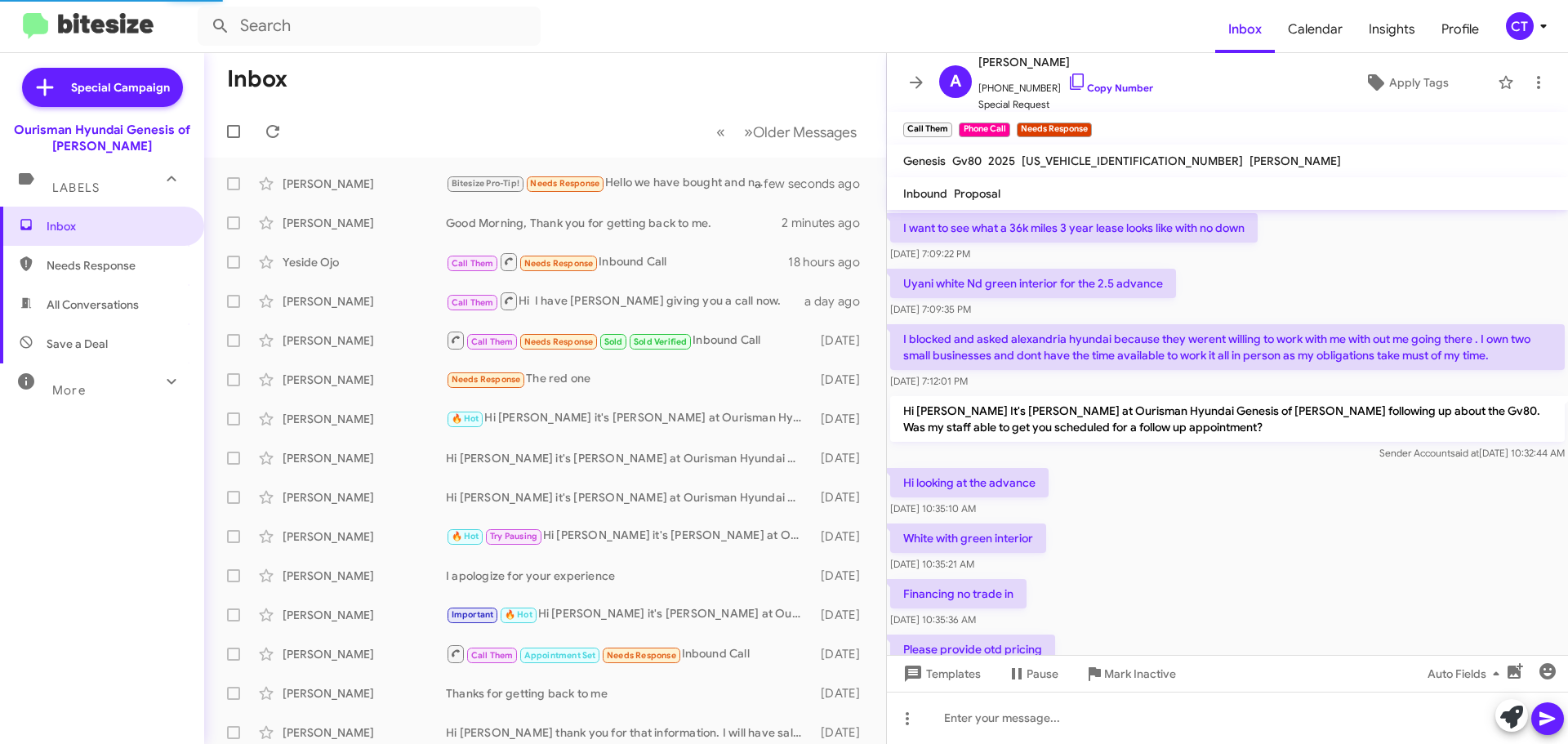
scroll to position [950, 0]
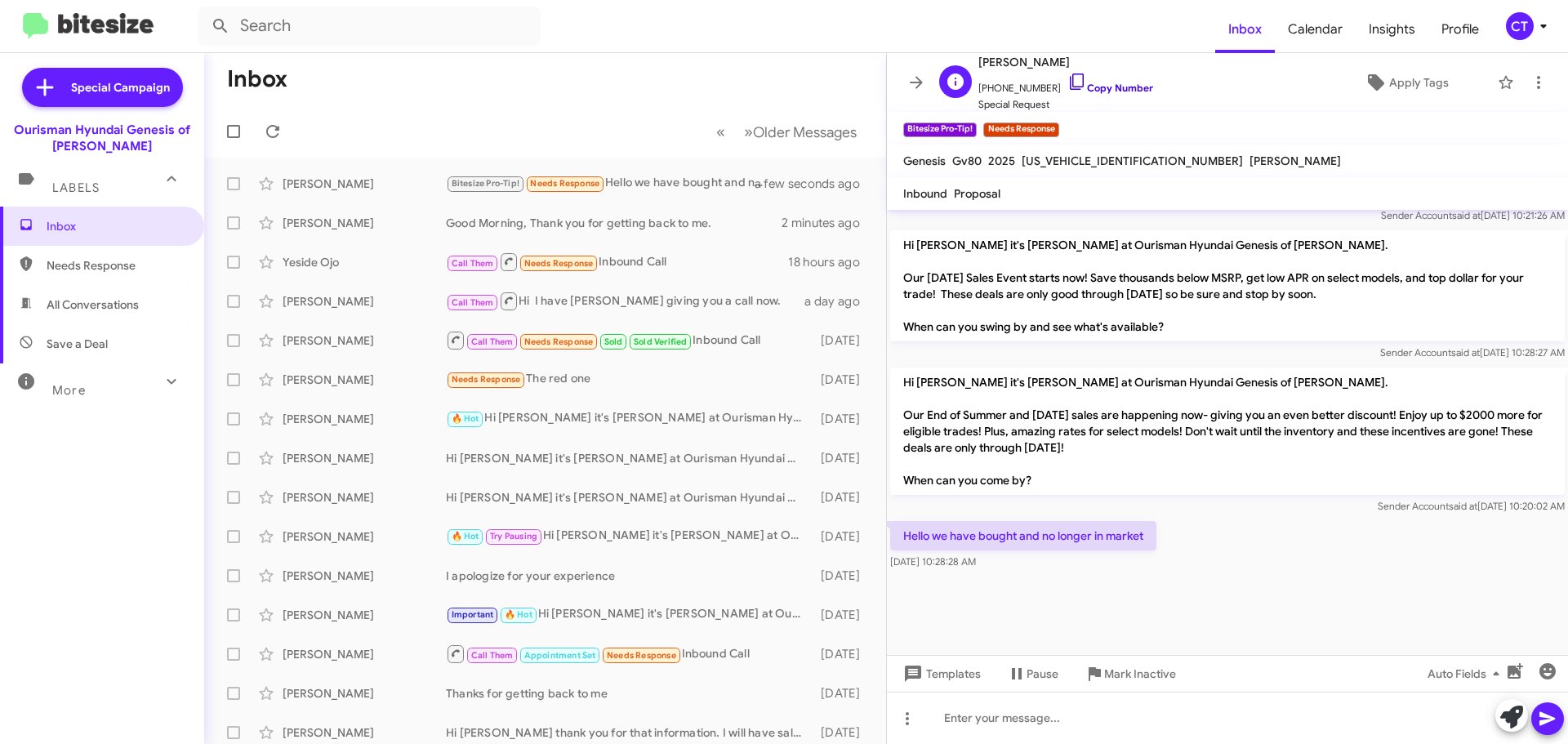
click at [1067, 79] on icon at bounding box center [1077, 81] width 19 height 19
drag, startPoint x: 917, startPoint y: 533, endPoint x: 1011, endPoint y: 525, distance: 94.3
click at [1011, 571] on div "Hello we have bought and no longer in market Aug 26, 2025, 10:28:28 AM" at bounding box center [1227, 545] width 681 height 56
copy div "Hello we have bought and no longer in market Aug 26, 2025, 10:28:28 AM"
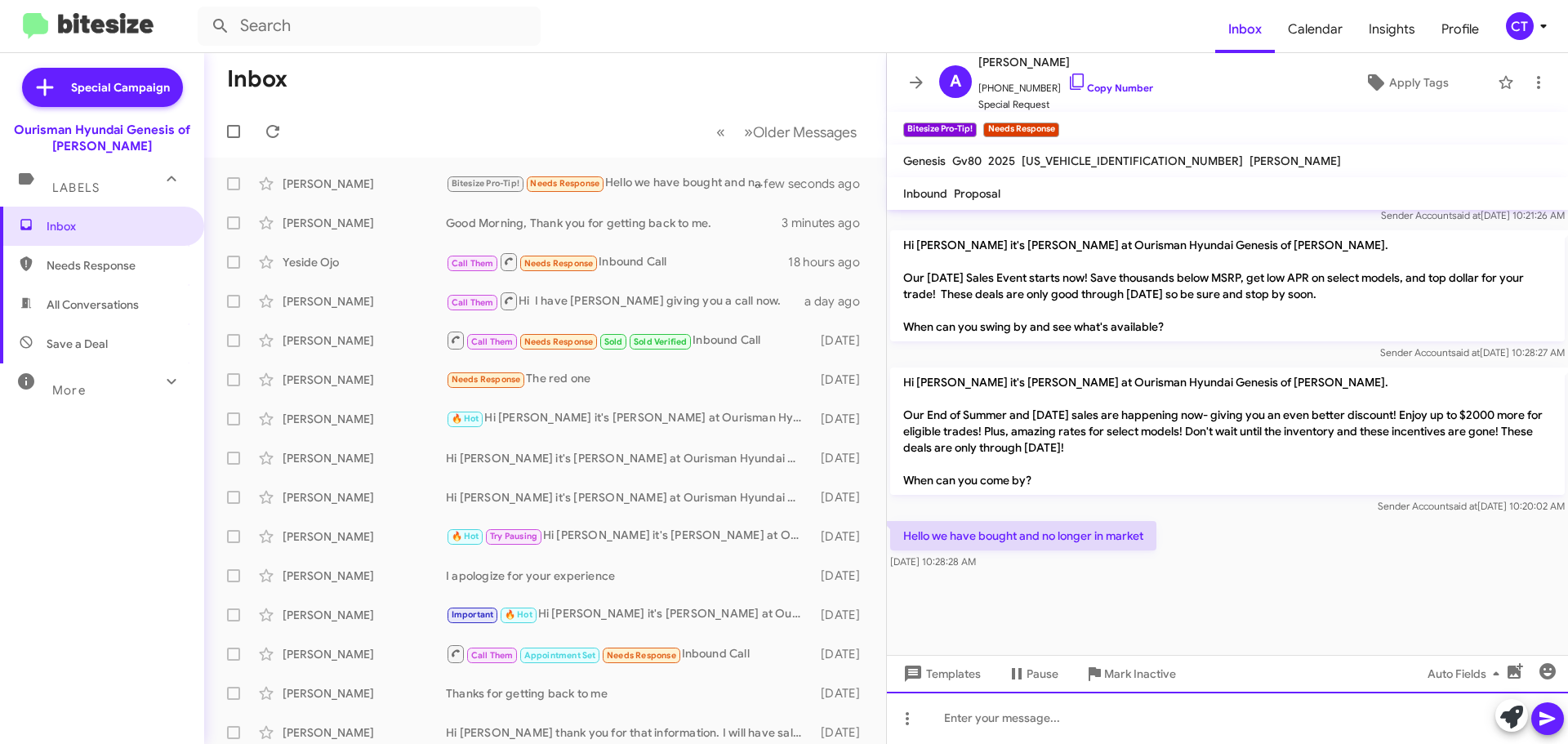
click at [1000, 711] on div at bounding box center [1227, 717] width 681 height 52
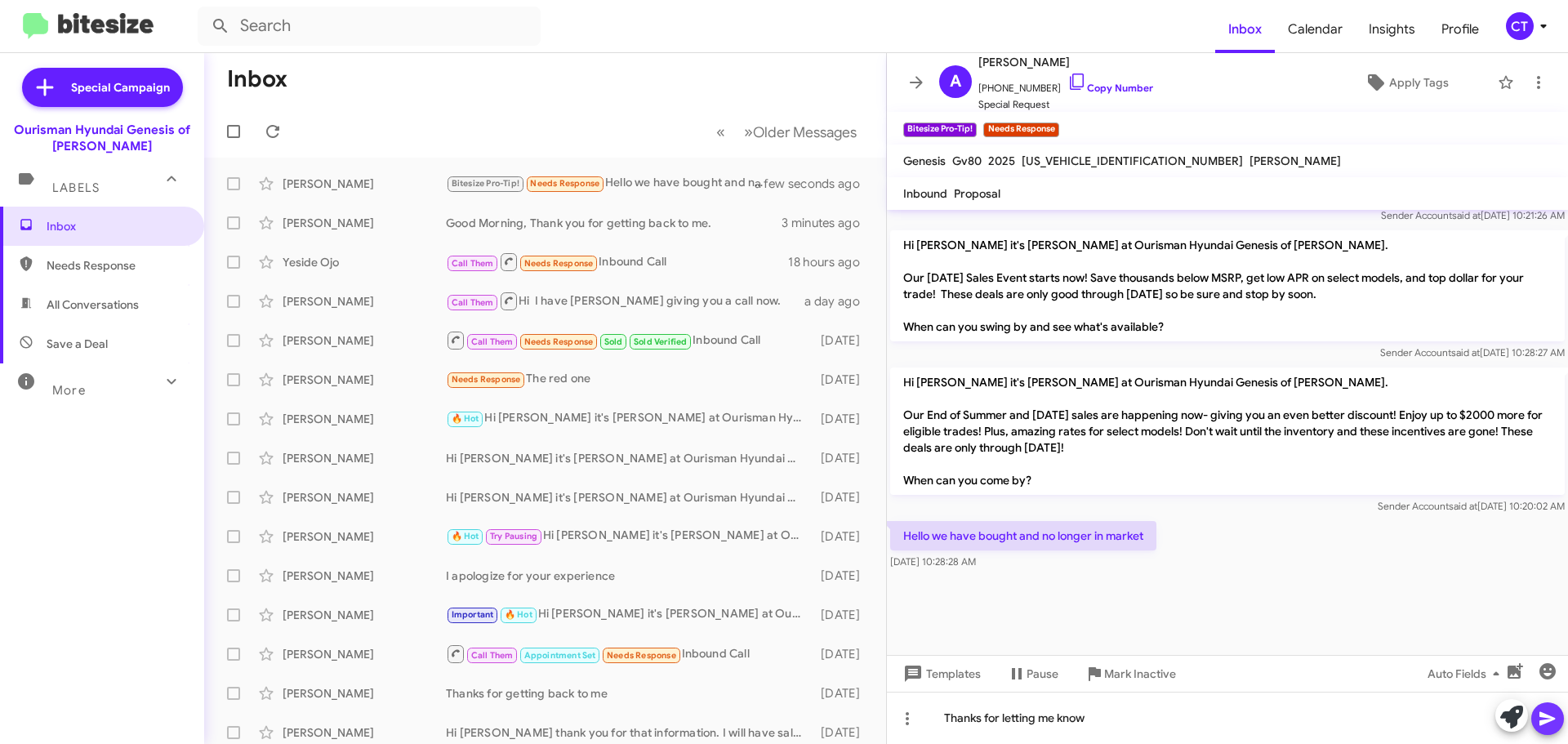
click at [1541, 725] on icon at bounding box center [1548, 719] width 16 height 14
click at [1126, 683] on span "Mark Inactive" at bounding box center [1140, 673] width 72 height 29
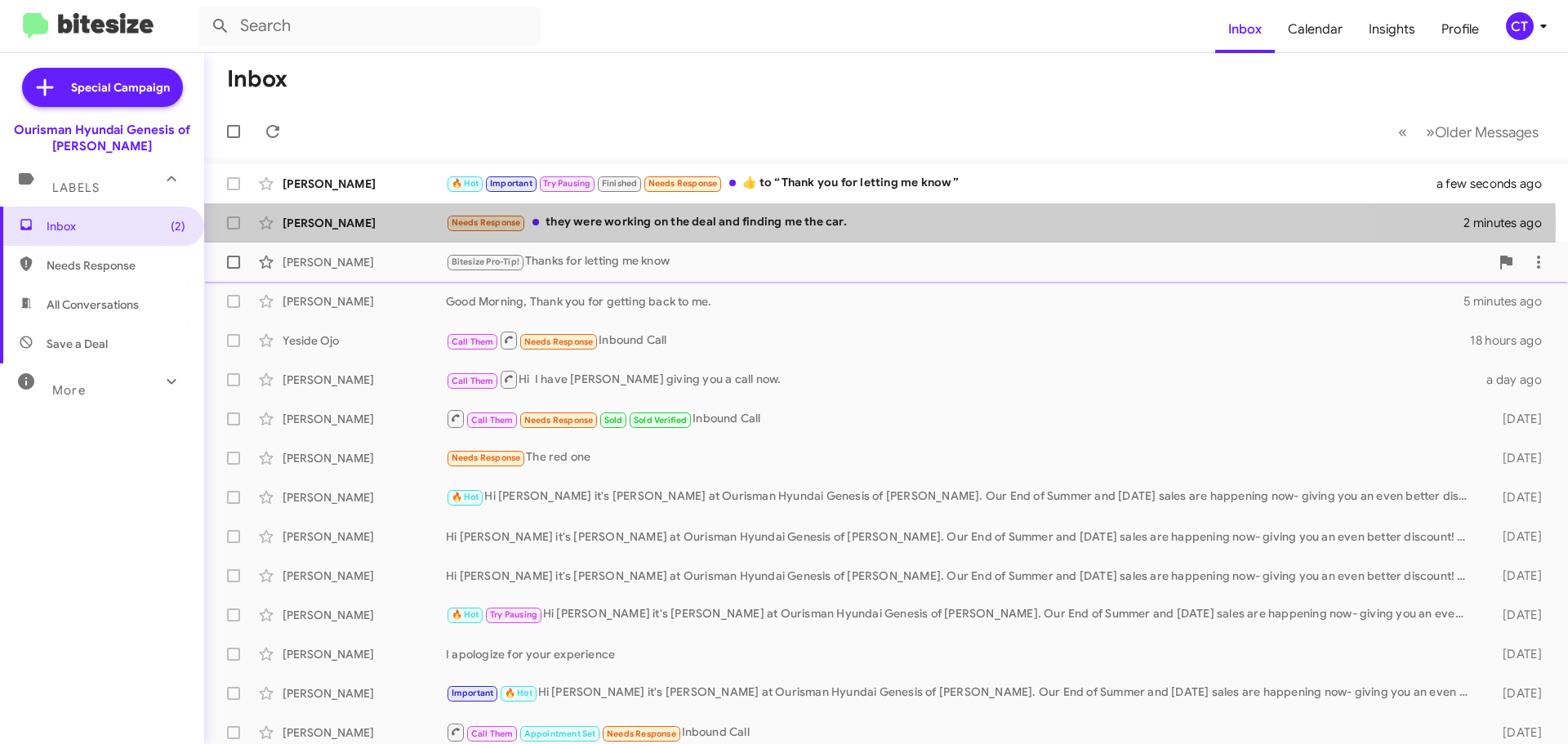
drag, startPoint x: 633, startPoint y: 225, endPoint x: 626, endPoint y: 247, distance: 23.1
click at [633, 225] on div "Needs Response they were working on the deal and finding me the car." at bounding box center [955, 222] width 1018 height 19
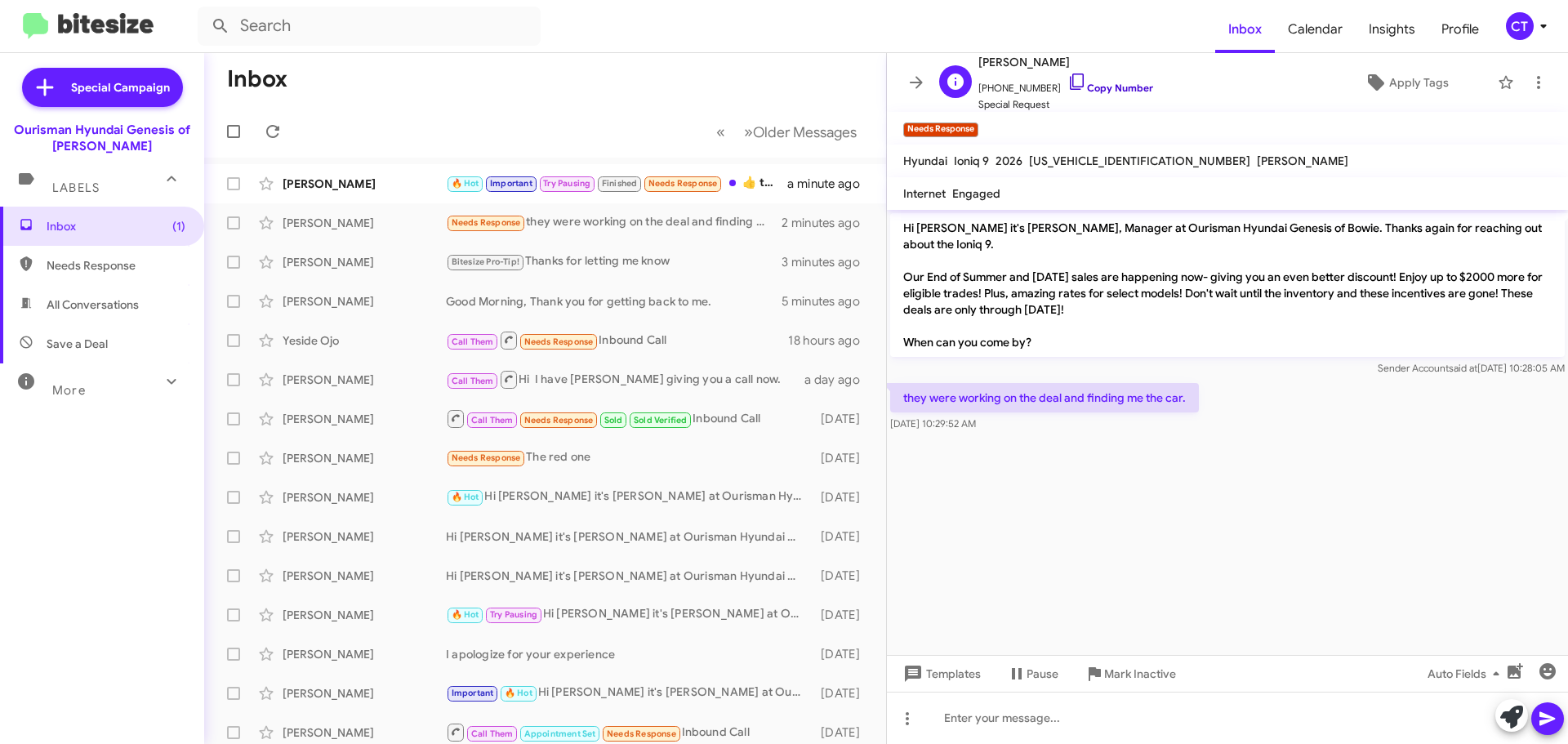
click at [1067, 78] on icon at bounding box center [1077, 81] width 19 height 19
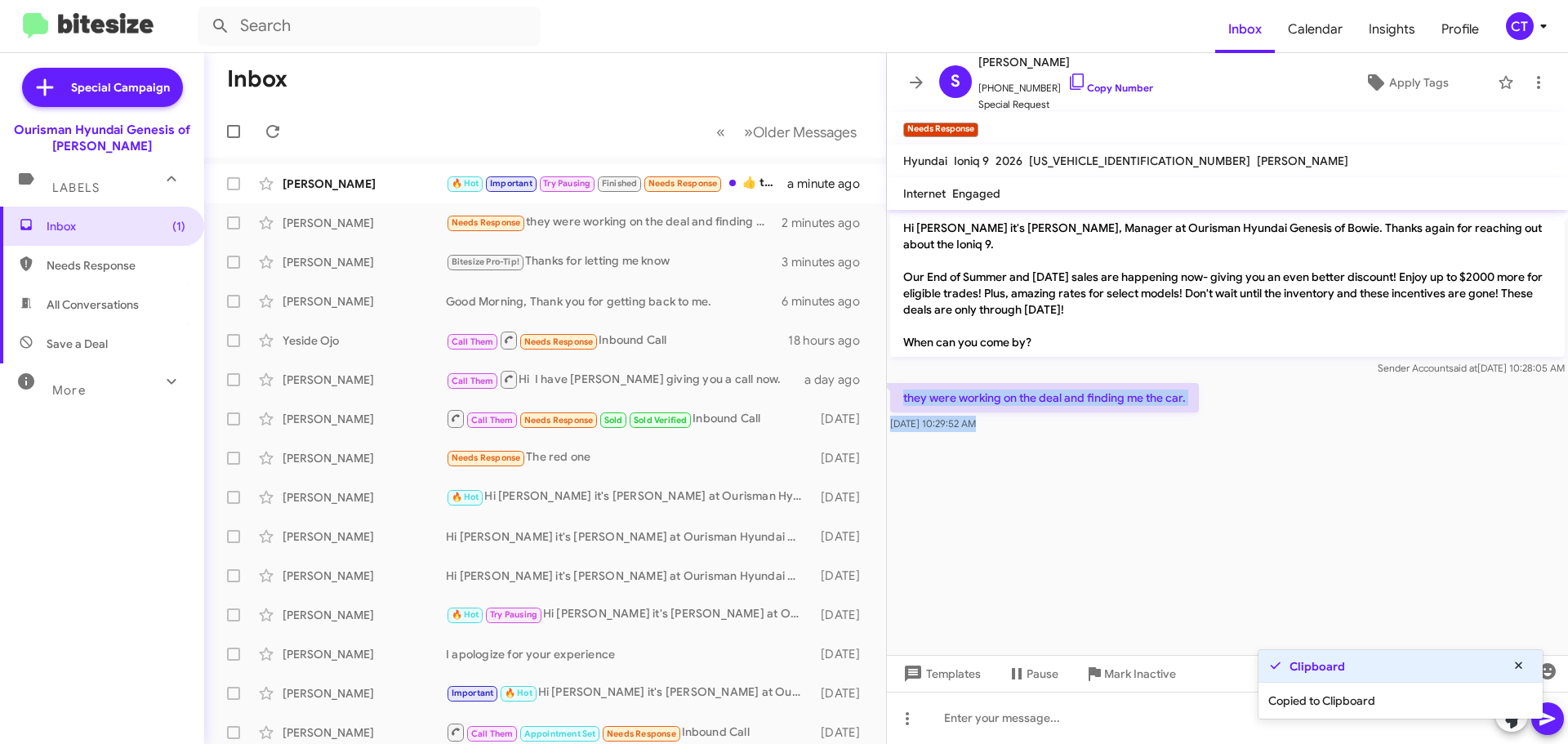
drag, startPoint x: 896, startPoint y: 392, endPoint x: 1035, endPoint y: 439, distance: 146.7
click at [1035, 439] on cdk-virtual-scroll-viewport "Hi Samuel it's Ciara Taylor, Manager at Ourisman Hyundai Genesis of Bowie. Than…" at bounding box center [1227, 432] width 681 height 445
copy div "they were working on the deal and finding me the car. Aug 26, 2025, 10:29:52 AM"
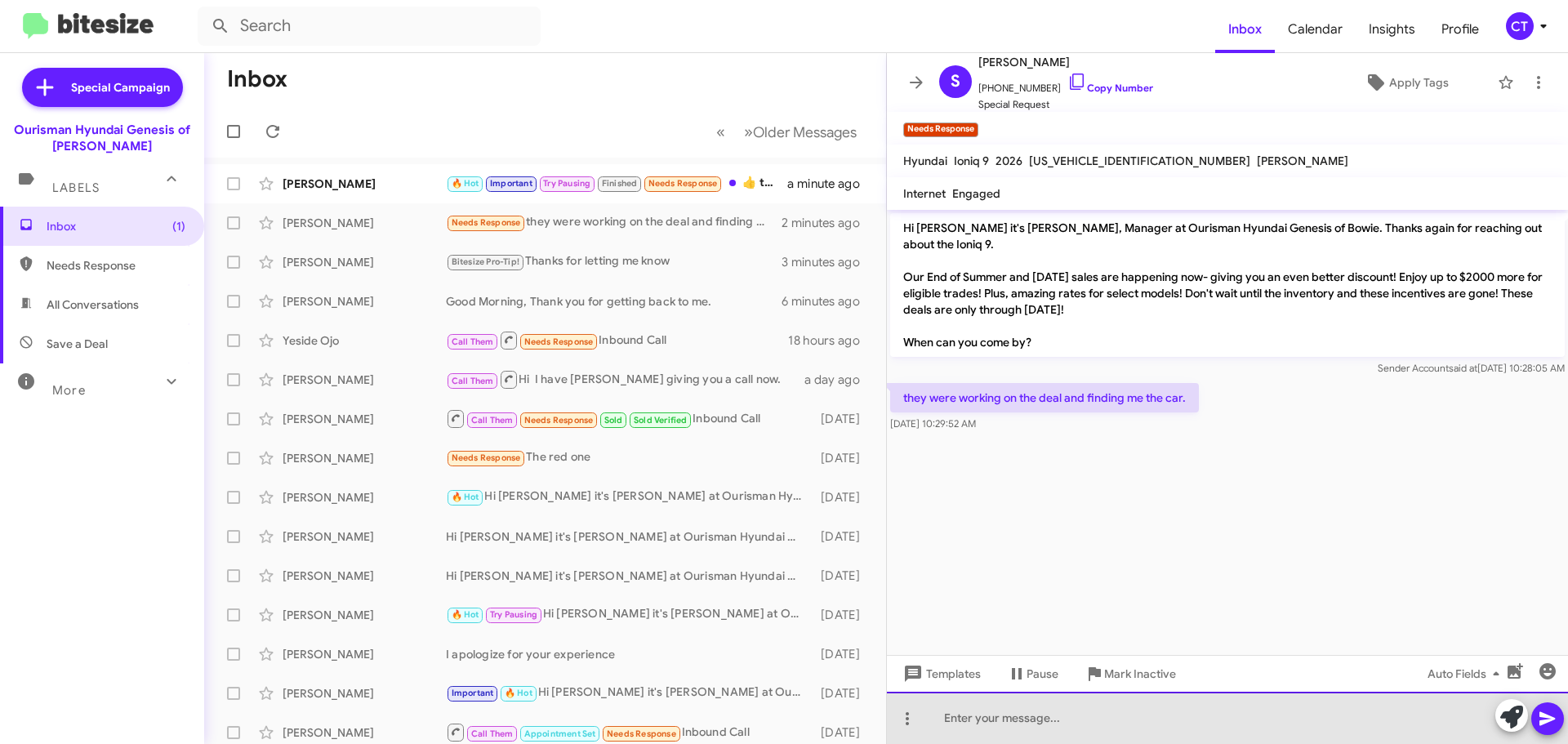
click at [975, 731] on div at bounding box center [1227, 717] width 681 height 52
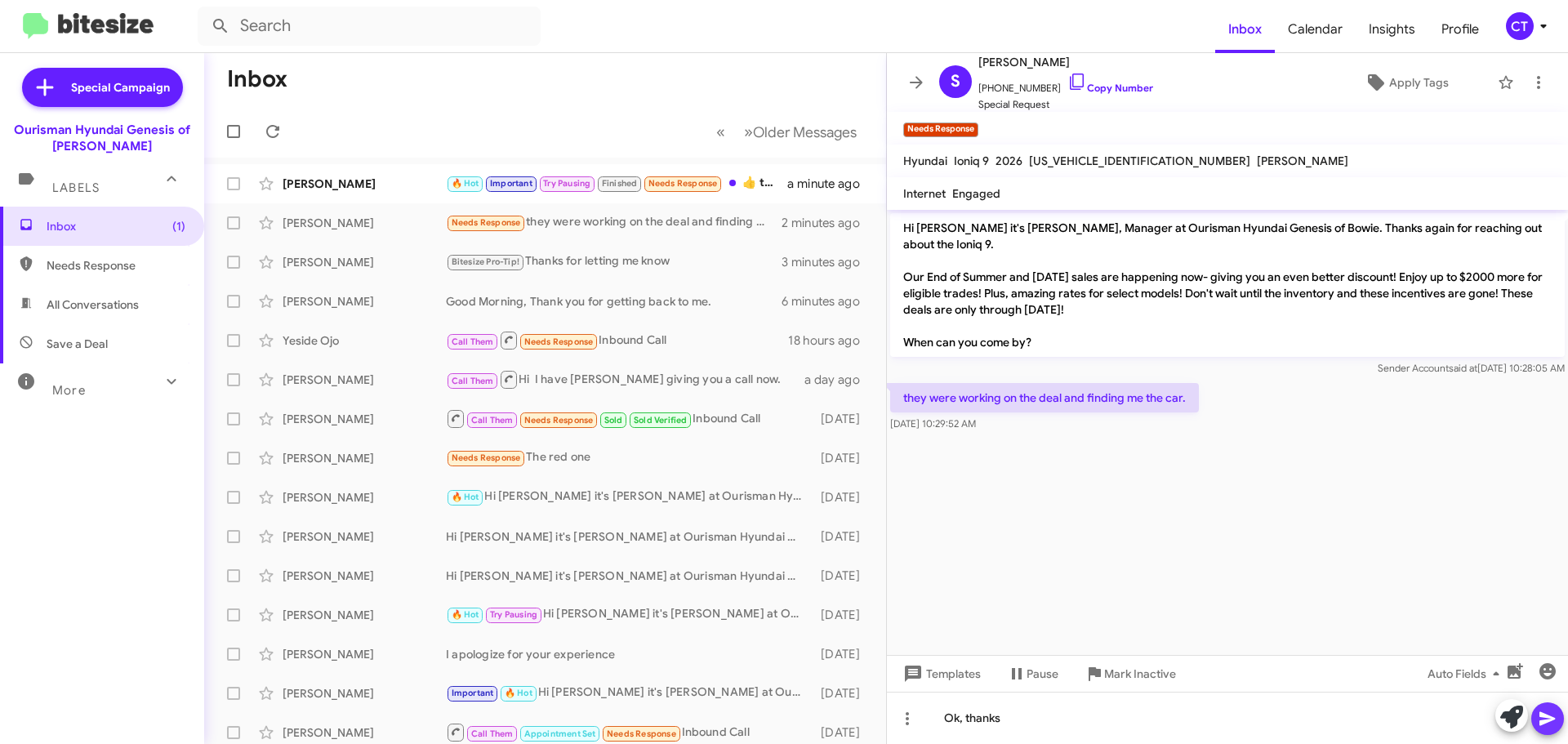
drag, startPoint x: 1543, startPoint y: 711, endPoint x: 1530, endPoint y: 716, distance: 13.9
click at [1543, 707] on span at bounding box center [1548, 718] width 19 height 33
click at [323, 181] on div "Lisa Darling" at bounding box center [364, 183] width 164 height 16
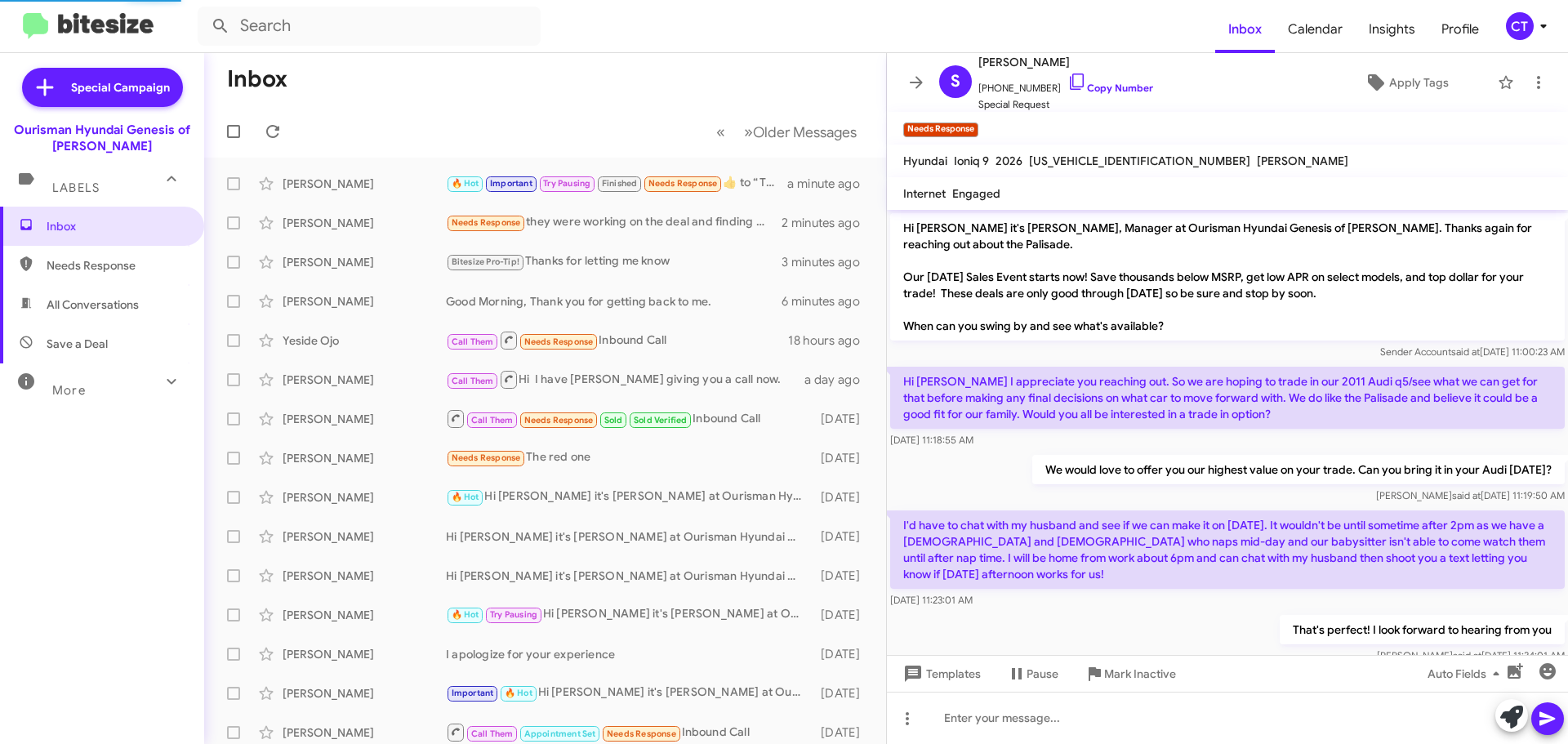
scroll to position [539, 0]
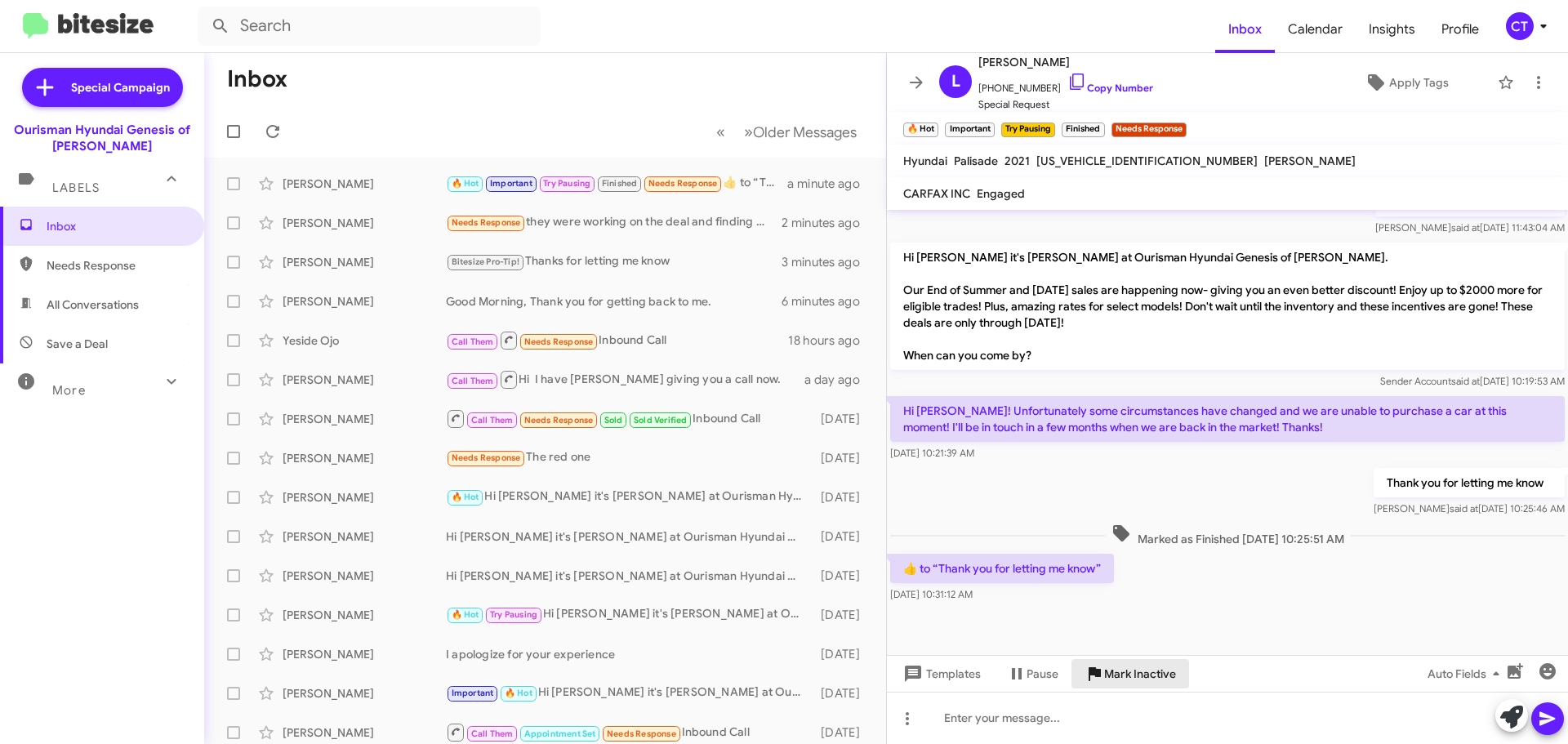
click at [1127, 667] on span "Mark Inactive" at bounding box center [1140, 673] width 72 height 29
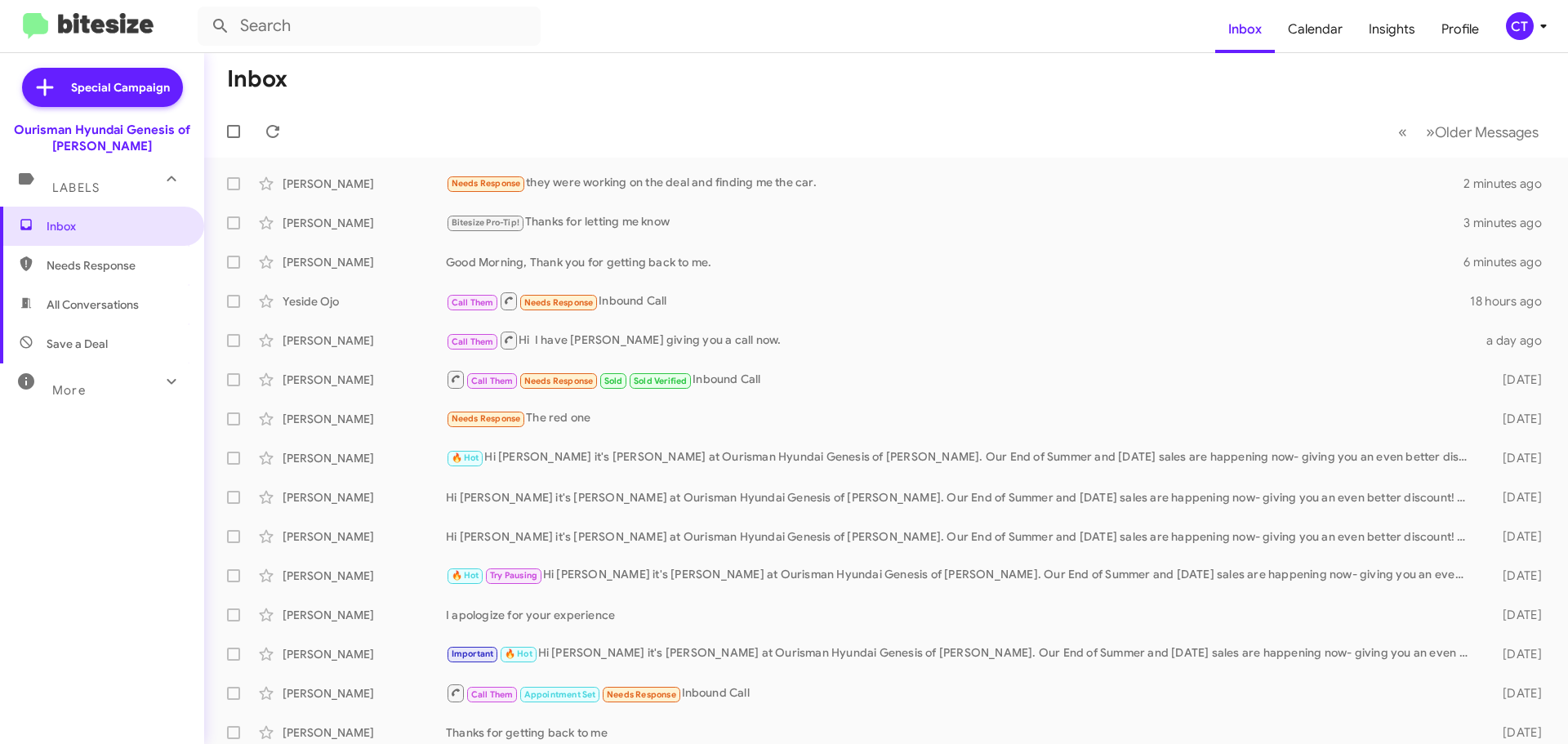
click at [1541, 27] on icon at bounding box center [1543, 26] width 19 height 19
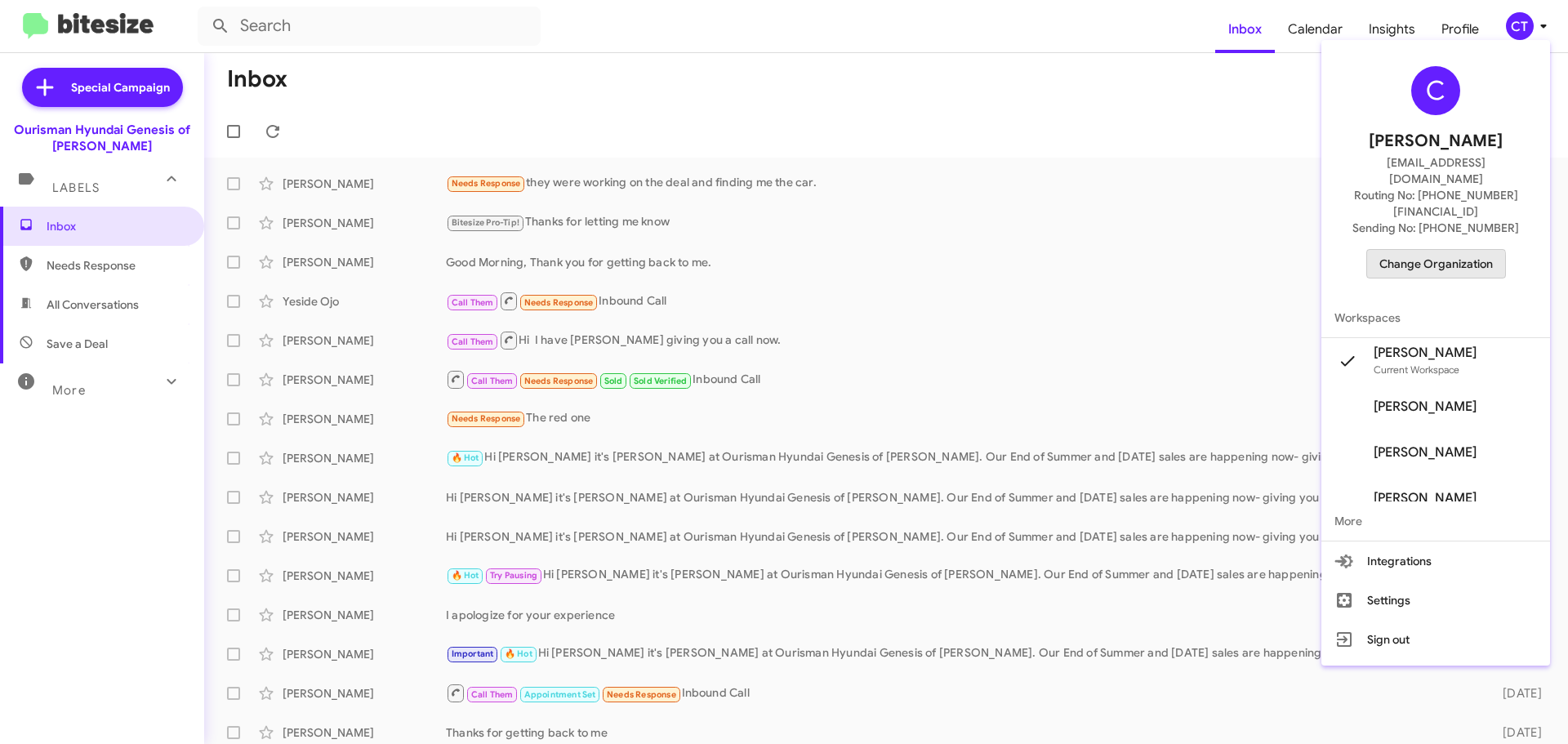
click at [1445, 249] on span "Change Organization" at bounding box center [1436, 263] width 113 height 27
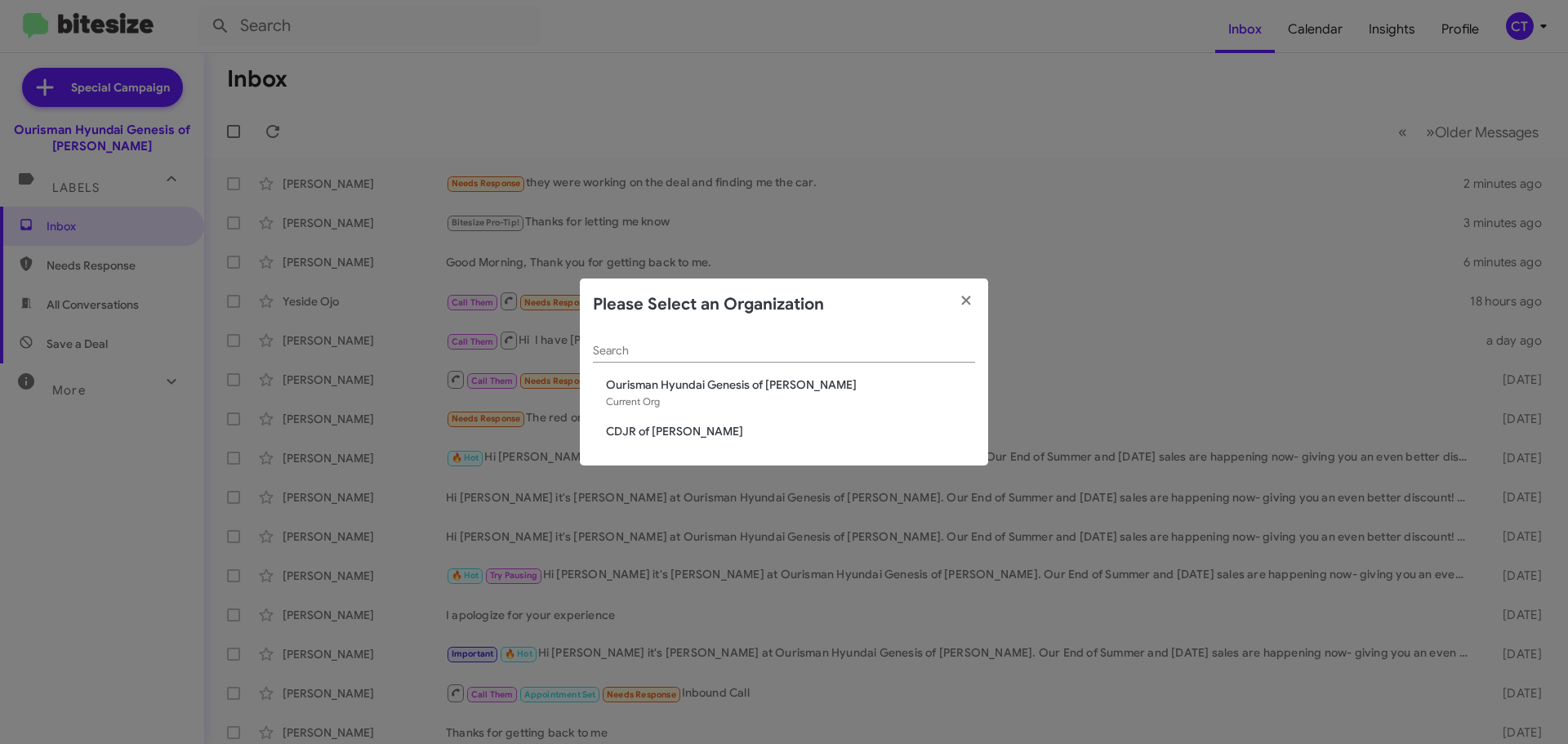
click at [696, 437] on span "CDJR of [PERSON_NAME]" at bounding box center [790, 431] width 369 height 16
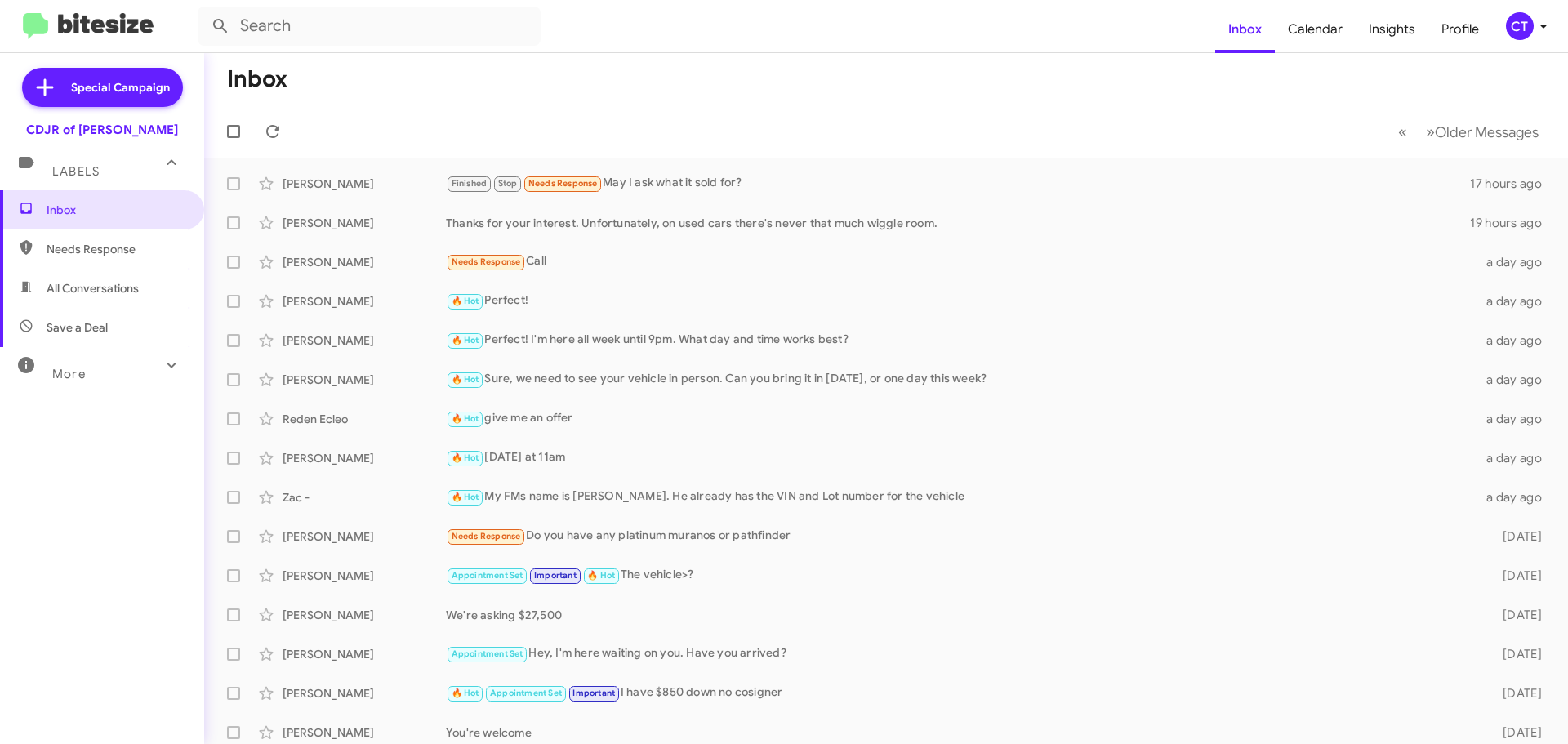
click at [1526, 31] on div "CT" at bounding box center [1519, 26] width 27 height 27
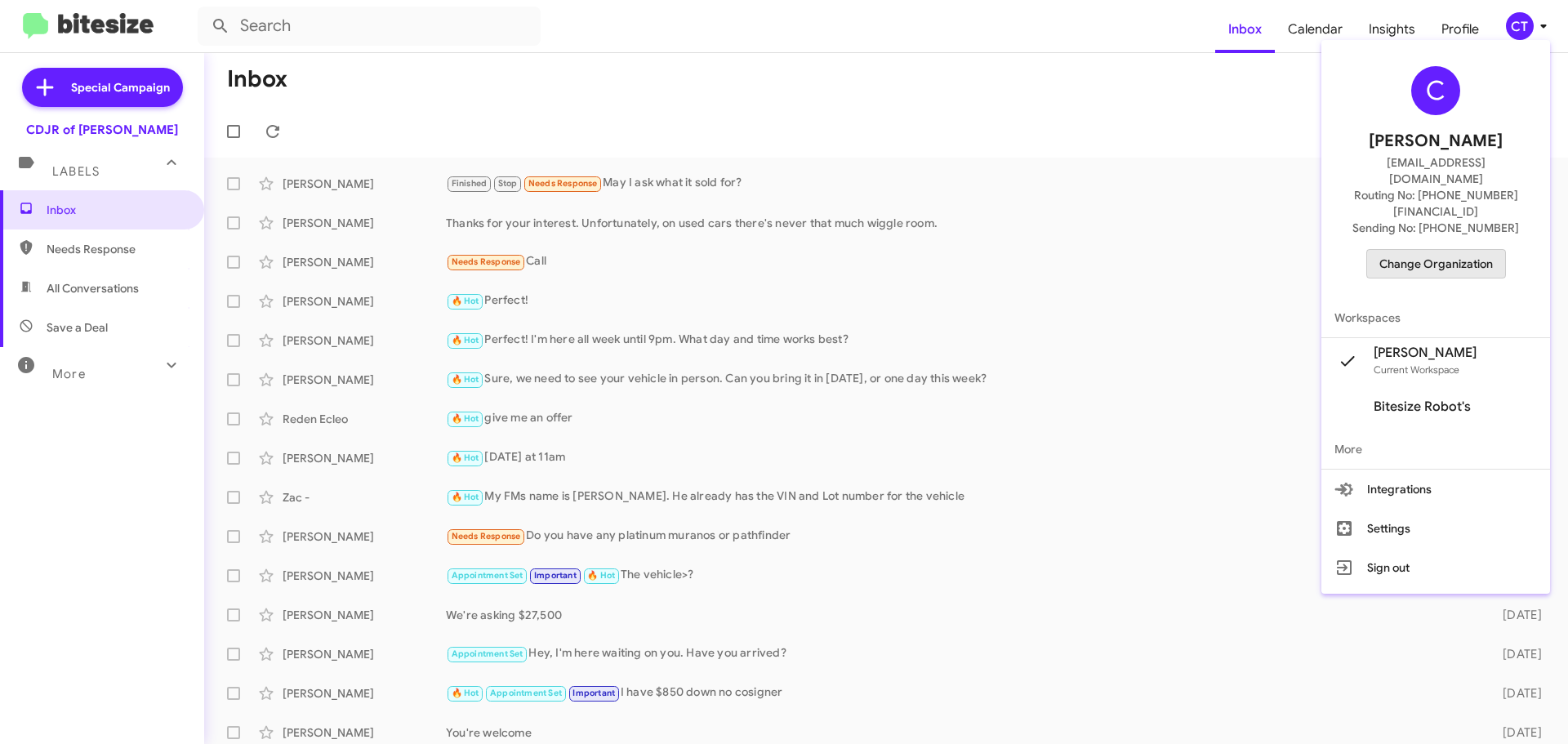
click at [1456, 249] on span "Change Organization" at bounding box center [1436, 263] width 113 height 27
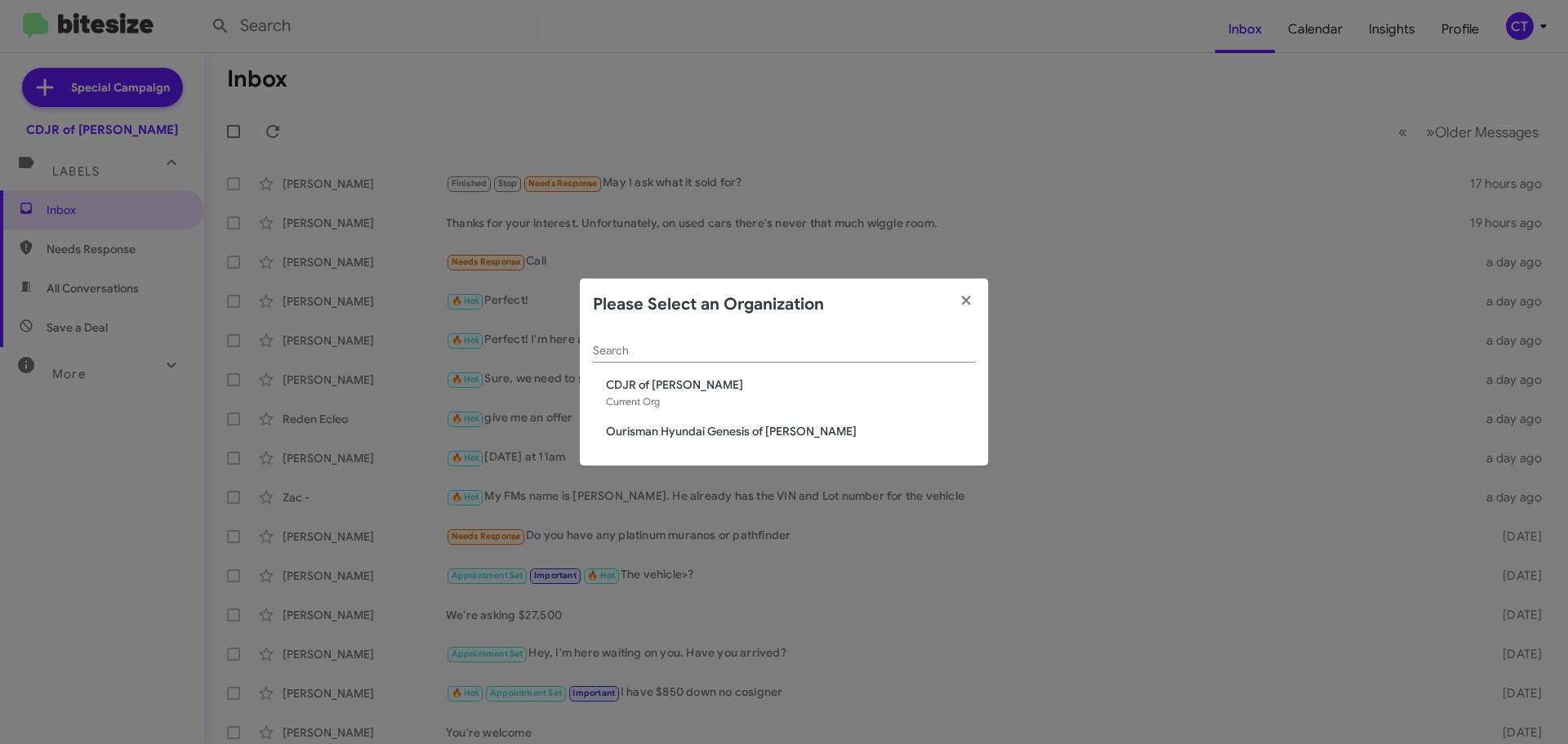
click at [740, 420] on div "Search CDJR of Bowie Current Org Ourisman Hyundai Genesis of [PERSON_NAME]" at bounding box center [783, 398] width 408 height 135
click at [740, 426] on span "Ourisman Hyundai Genesis of [PERSON_NAME]" at bounding box center [790, 431] width 369 height 16
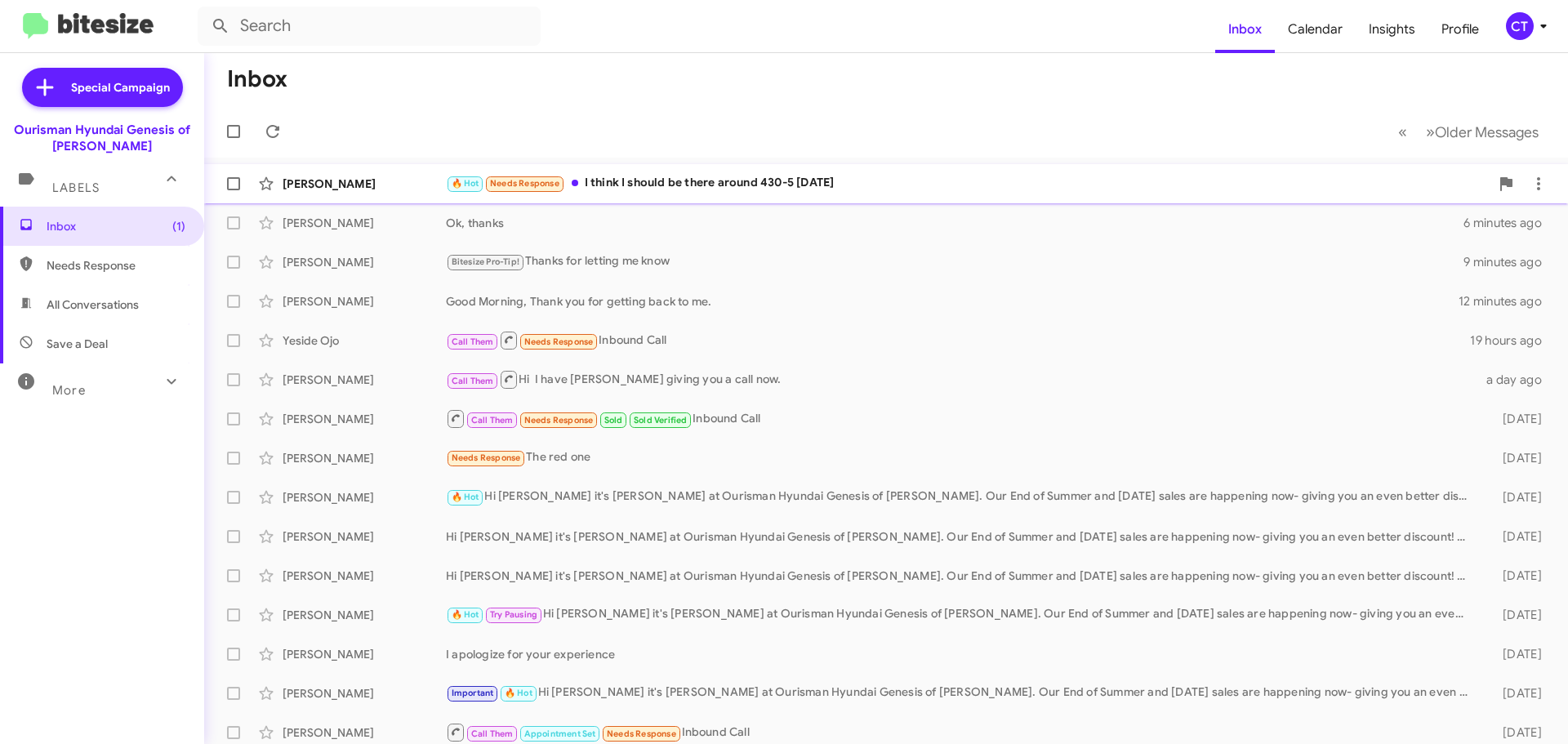
click at [667, 177] on div "🔥 Hot Needs Response I think I should be there around 430-5 [DATE]" at bounding box center [968, 183] width 1044 height 19
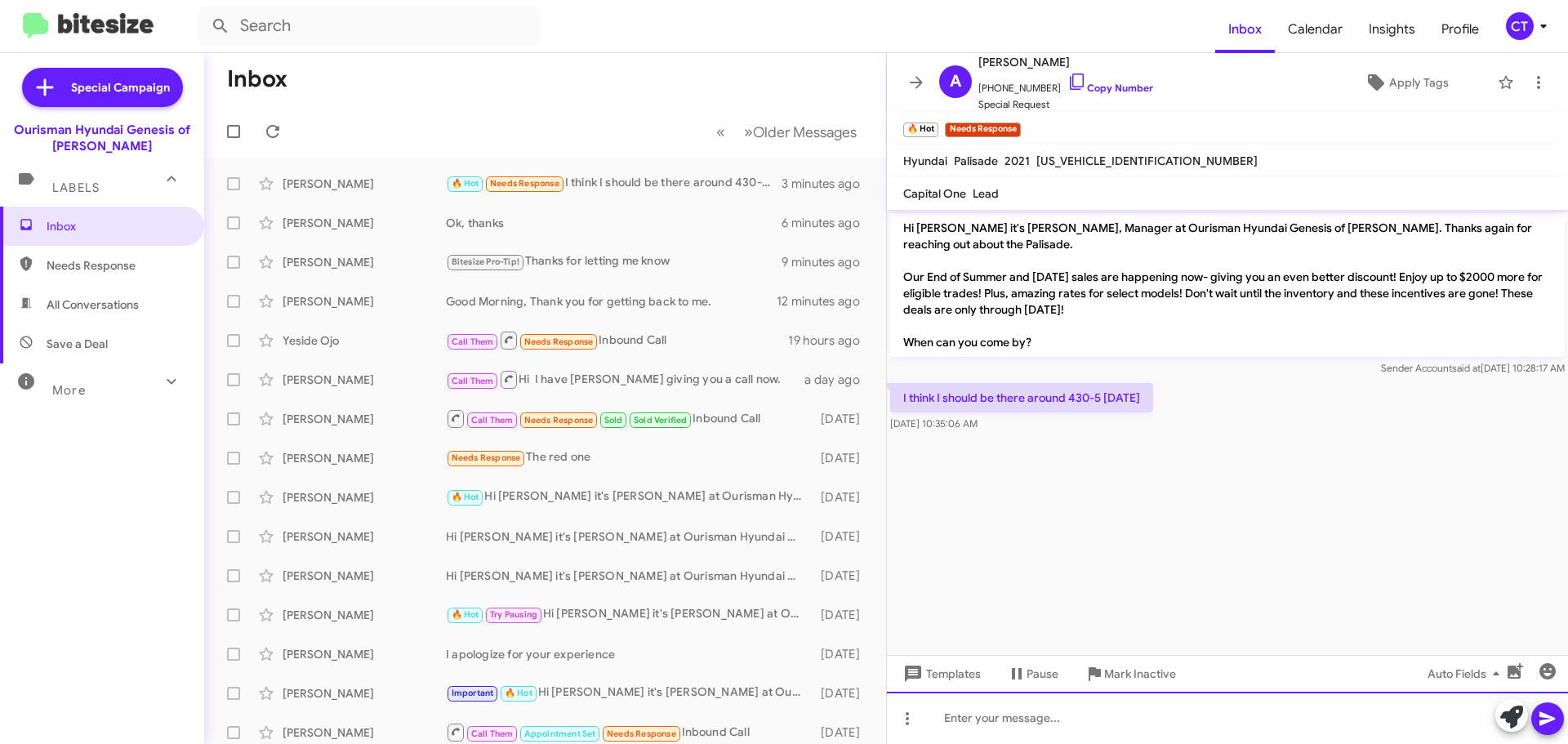
click at [1002, 724] on div at bounding box center [1227, 717] width 681 height 52
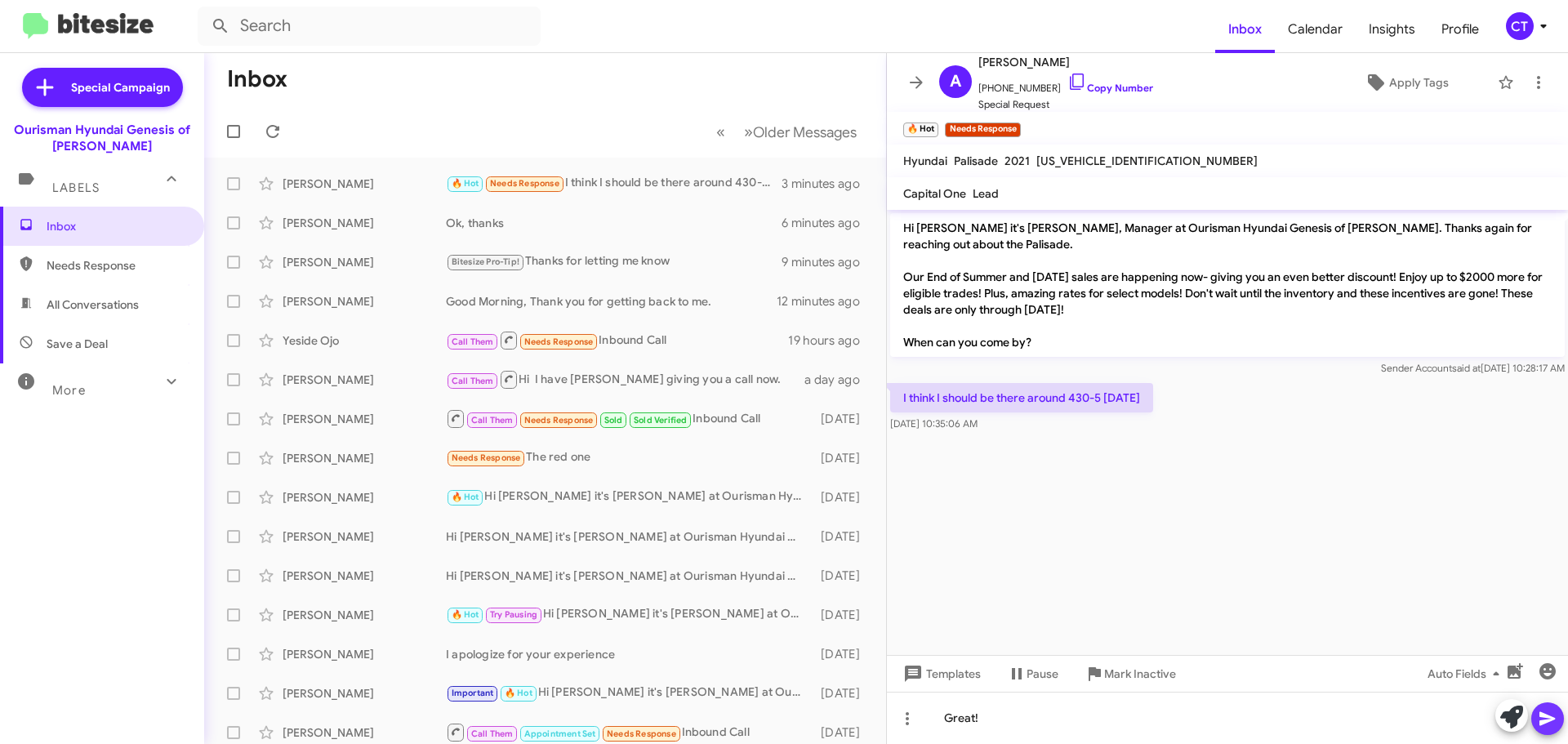
drag, startPoint x: 1550, startPoint y: 720, endPoint x: 1346, endPoint y: 553, distance: 263.6
click at [1550, 719] on icon at bounding box center [1548, 719] width 16 height 14
drag, startPoint x: 1057, startPoint y: 76, endPoint x: 1050, endPoint y: 86, distance: 12.2
click at [1067, 76] on icon at bounding box center [1077, 81] width 19 height 19
drag, startPoint x: 898, startPoint y: 380, endPoint x: 1468, endPoint y: 479, distance: 578.5
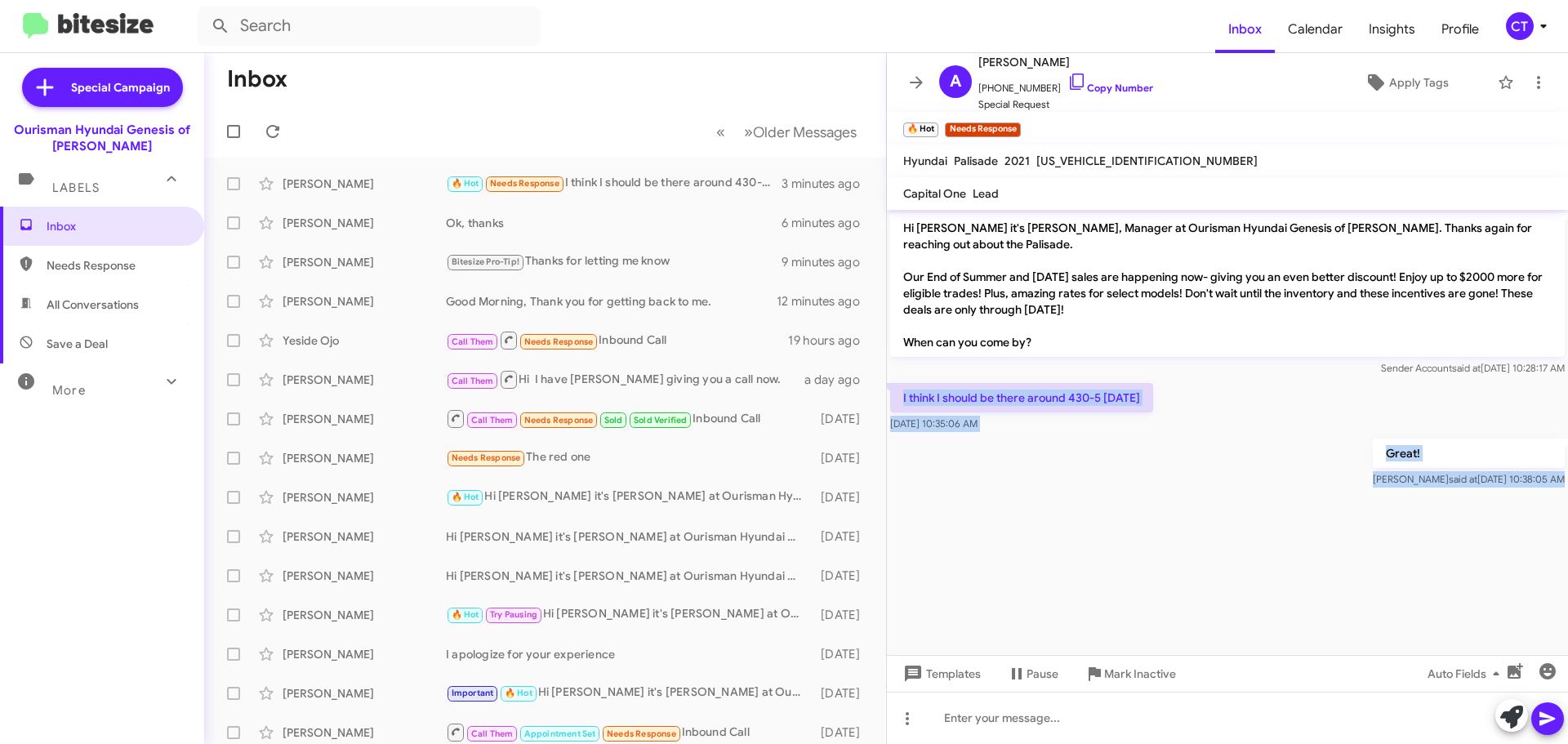
click at [1468, 479] on cdk-virtual-scroll-viewport "Hi [PERSON_NAME] it's [PERSON_NAME], Manager at Ourisman Hyundai Genesis of [PE…" at bounding box center [1227, 432] width 681 height 445
copy div "I think I should be there around 430-5 [DATE] [DATE] 10:35:06 AM Great! [PERSON…"
